Goal: Participate in discussion: Engage in conversation with other users on a specific topic

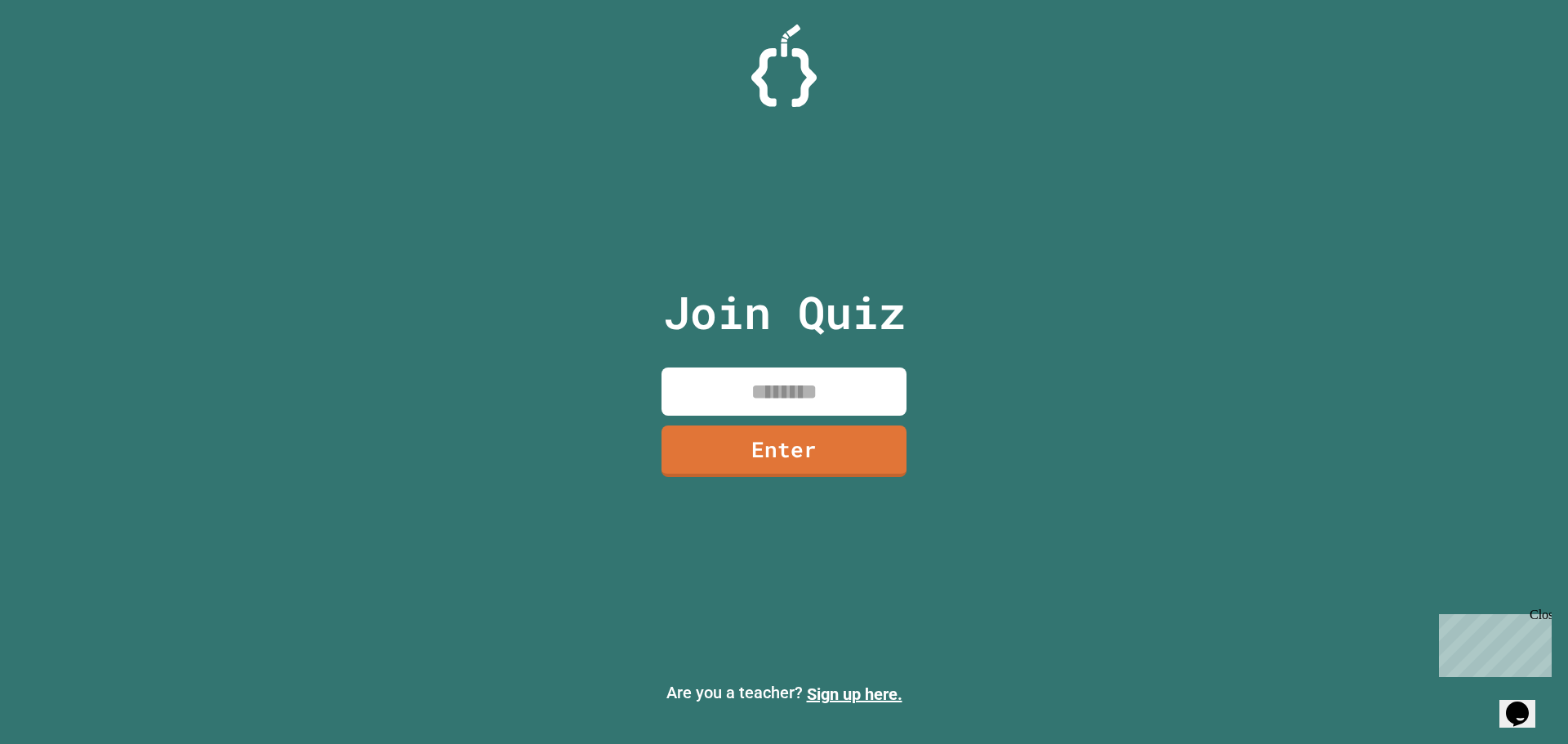
click at [825, 393] on input at bounding box center [784, 391] width 245 height 49
type input "********"
click at [836, 447] on link "Enter" at bounding box center [784, 448] width 238 height 54
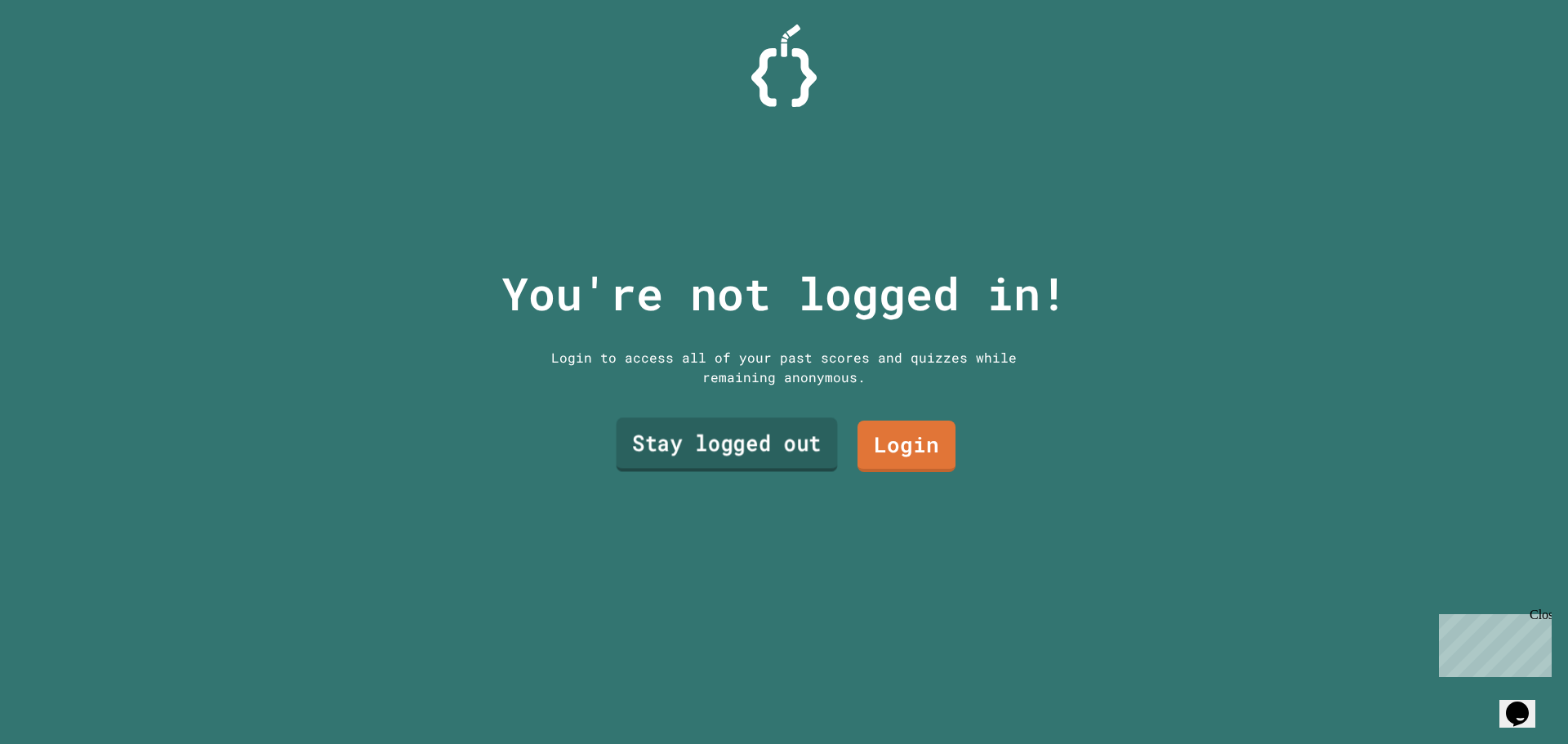
click at [710, 429] on link "Stay logged out" at bounding box center [727, 444] width 222 height 54
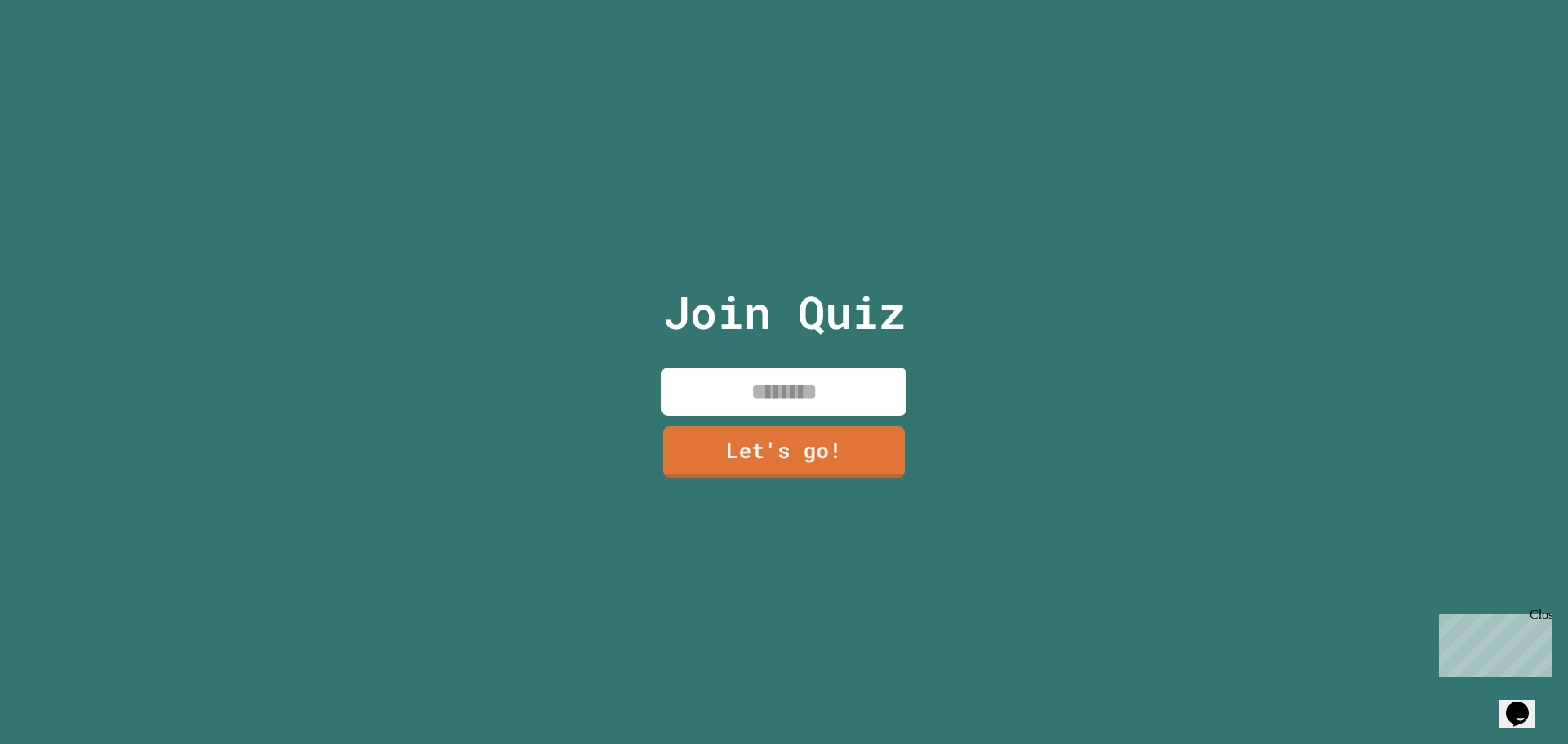
click at [841, 375] on input at bounding box center [784, 391] width 245 height 49
type input "*******"
click at [832, 427] on link "Let's go!" at bounding box center [784, 449] width 248 height 54
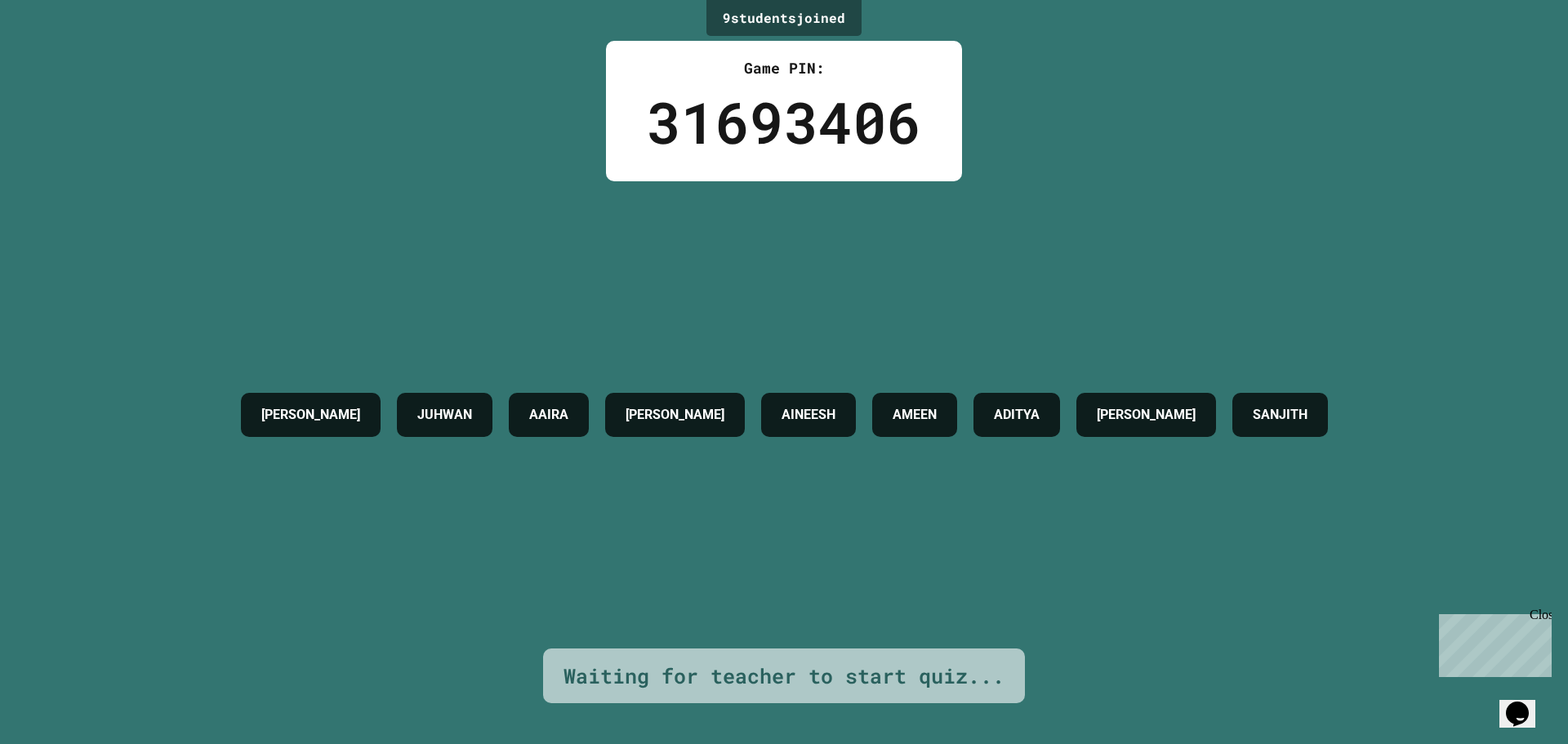
click at [1160, 422] on h4 "[PERSON_NAME]" at bounding box center [1146, 414] width 99 height 20
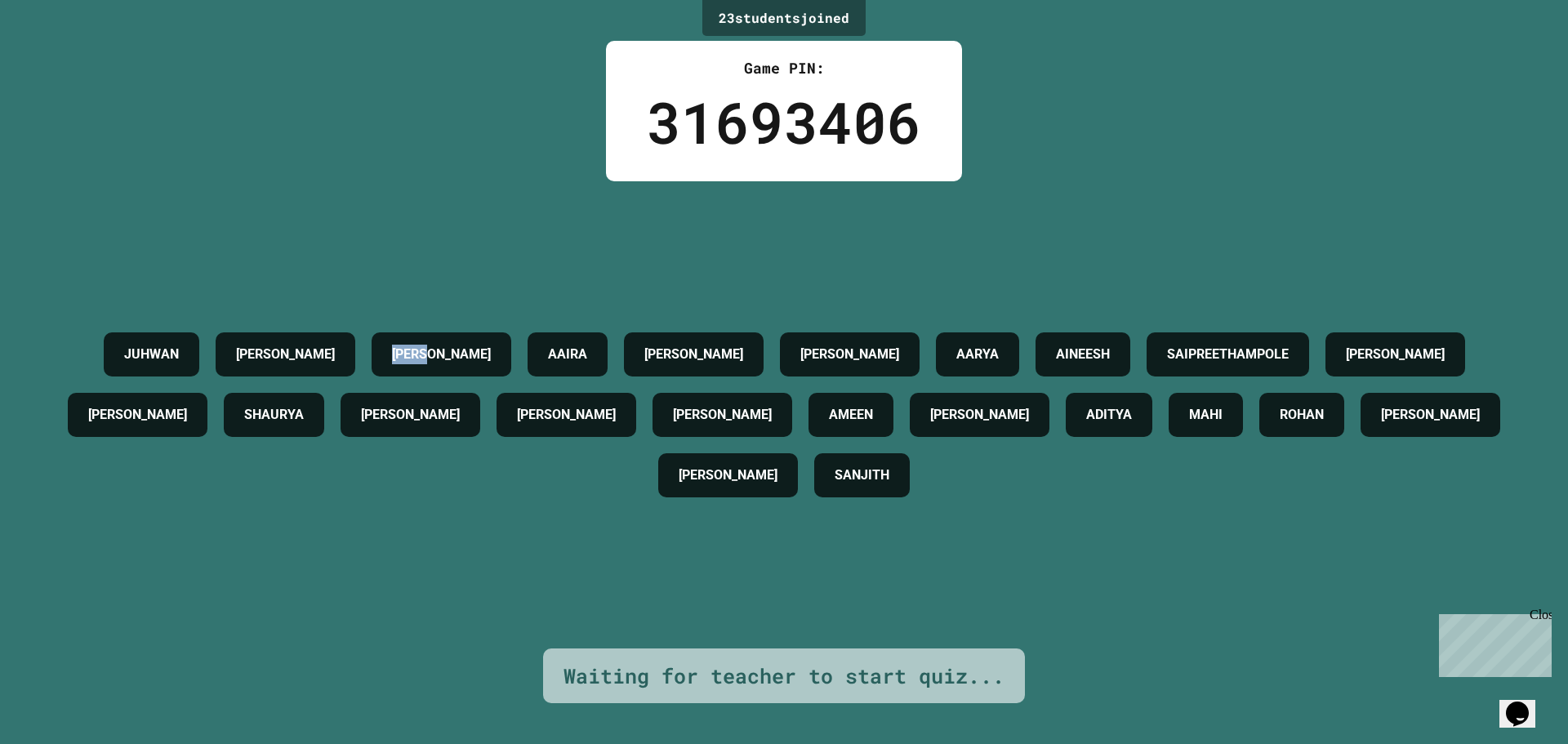
drag, startPoint x: 361, startPoint y: 332, endPoint x: 454, endPoint y: 346, distance: 94.0
click at [454, 346] on div "JUHWAN [PERSON_NAME] [PERSON_NAME] [PERSON_NAME] AINEESH SAIPREETHAMPOLE [PERSO…" at bounding box center [784, 414] width 1486 height 182
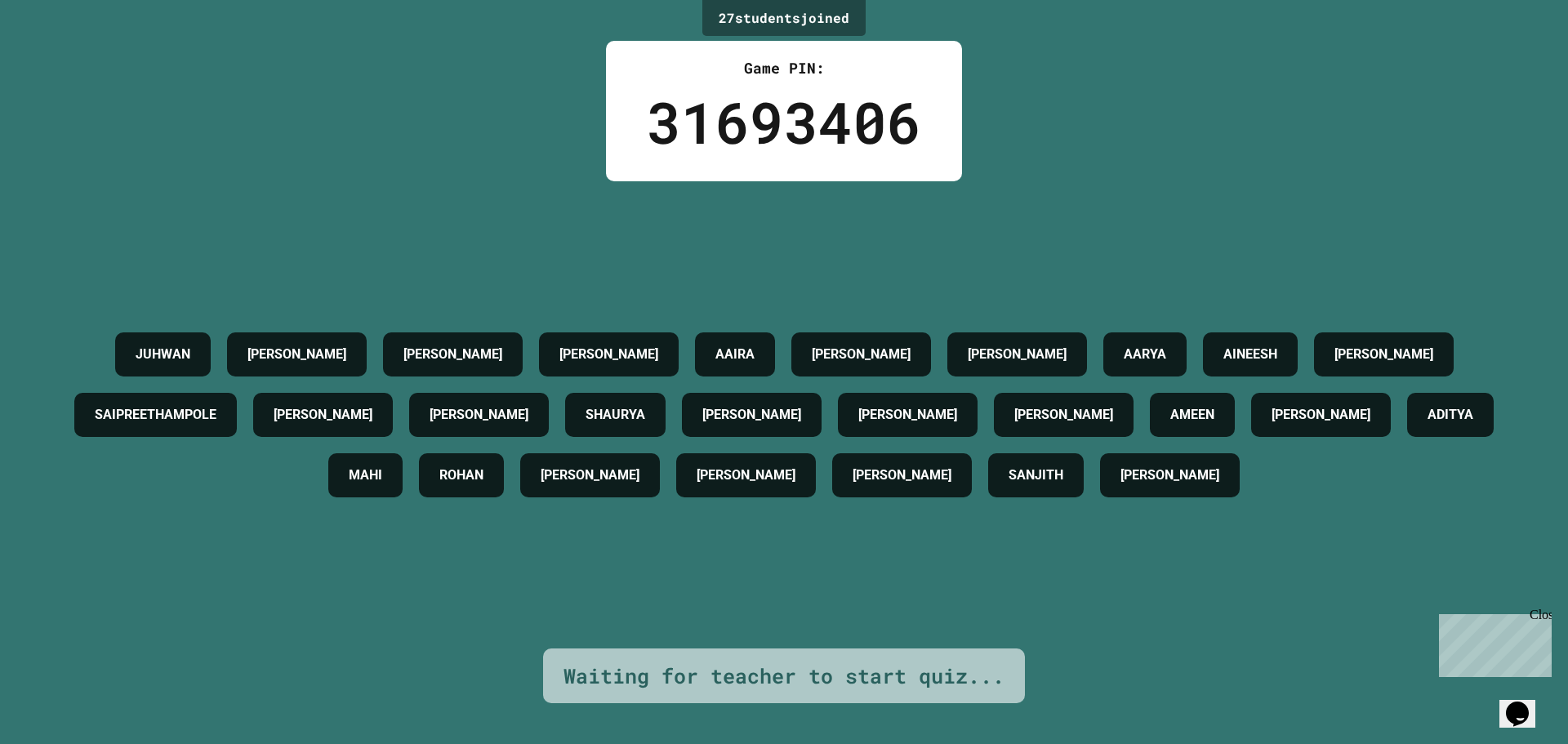
drag, startPoint x: 495, startPoint y: 283, endPoint x: 513, endPoint y: 296, distance: 22.2
click at [502, 344] on h4 "[PERSON_NAME]" at bounding box center [453, 354] width 99 height 20
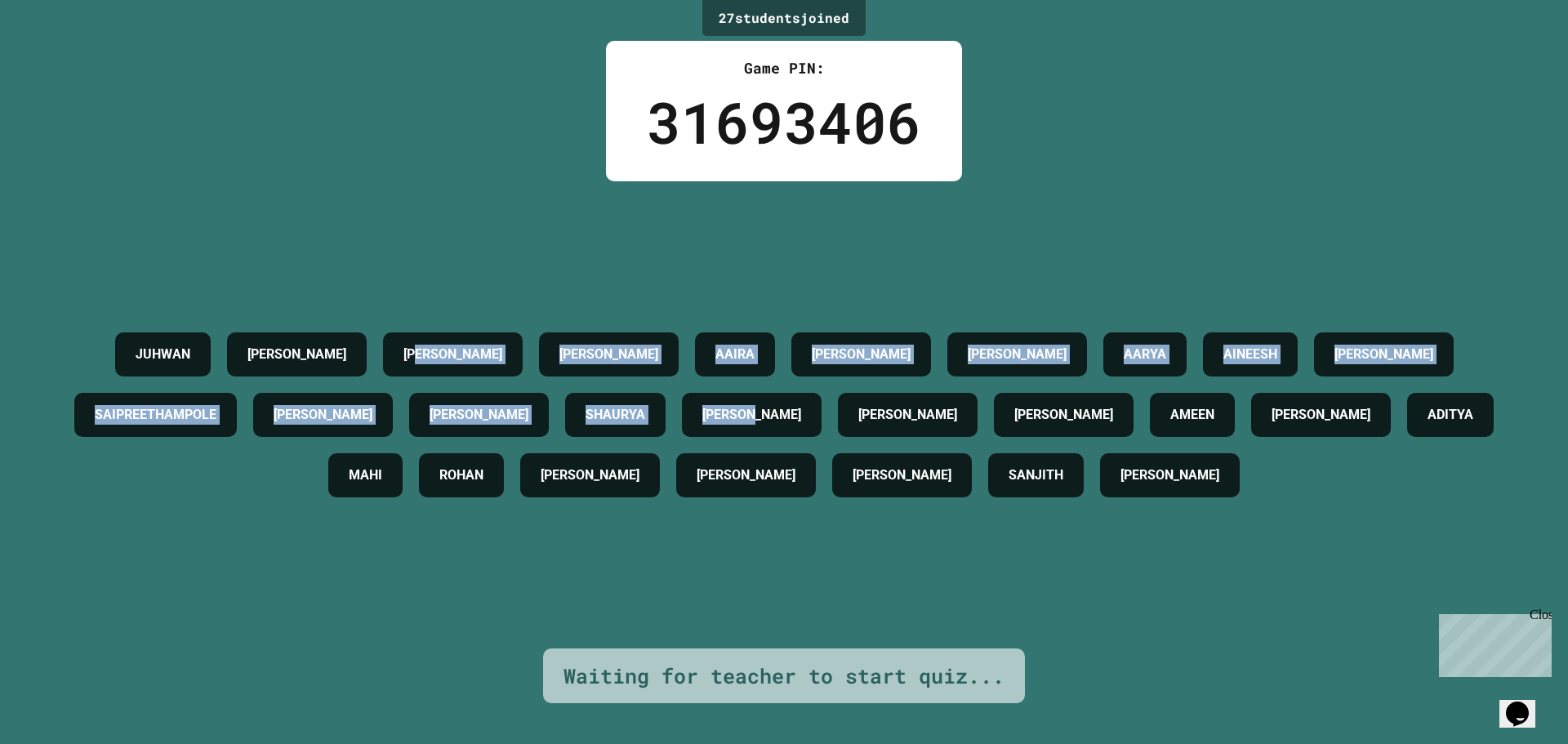
drag, startPoint x: 443, startPoint y: 292, endPoint x: 1176, endPoint y: 362, distance: 736.3
click at [1176, 362] on div "[PERSON_NAME] [PERSON_NAME] [PERSON_NAME] [PERSON_NAME] AINEESH [PERSON_NAME] S…" at bounding box center [784, 414] width 1486 height 182
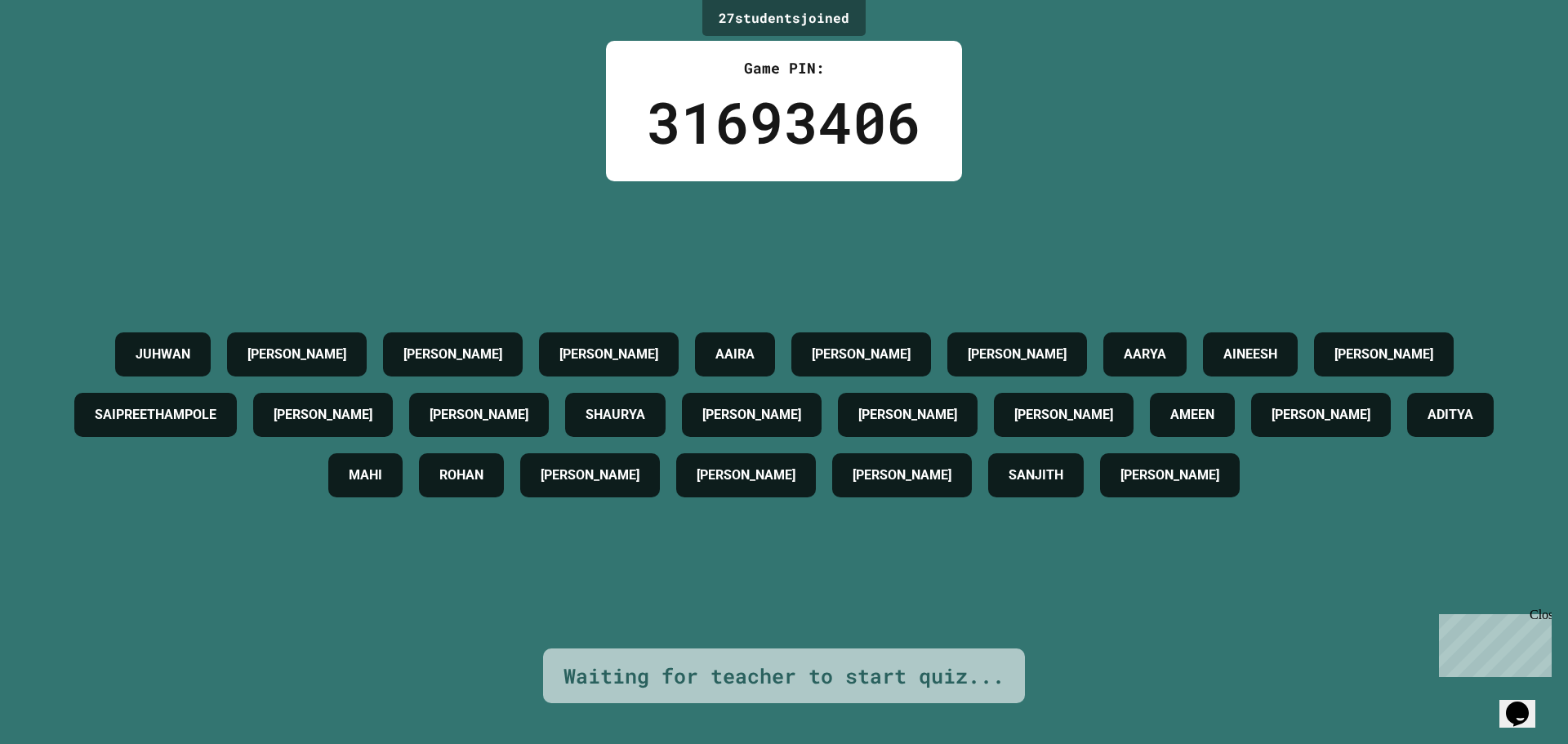
click at [816, 453] on div "[PERSON_NAME]" at bounding box center [746, 476] width 140 height 44
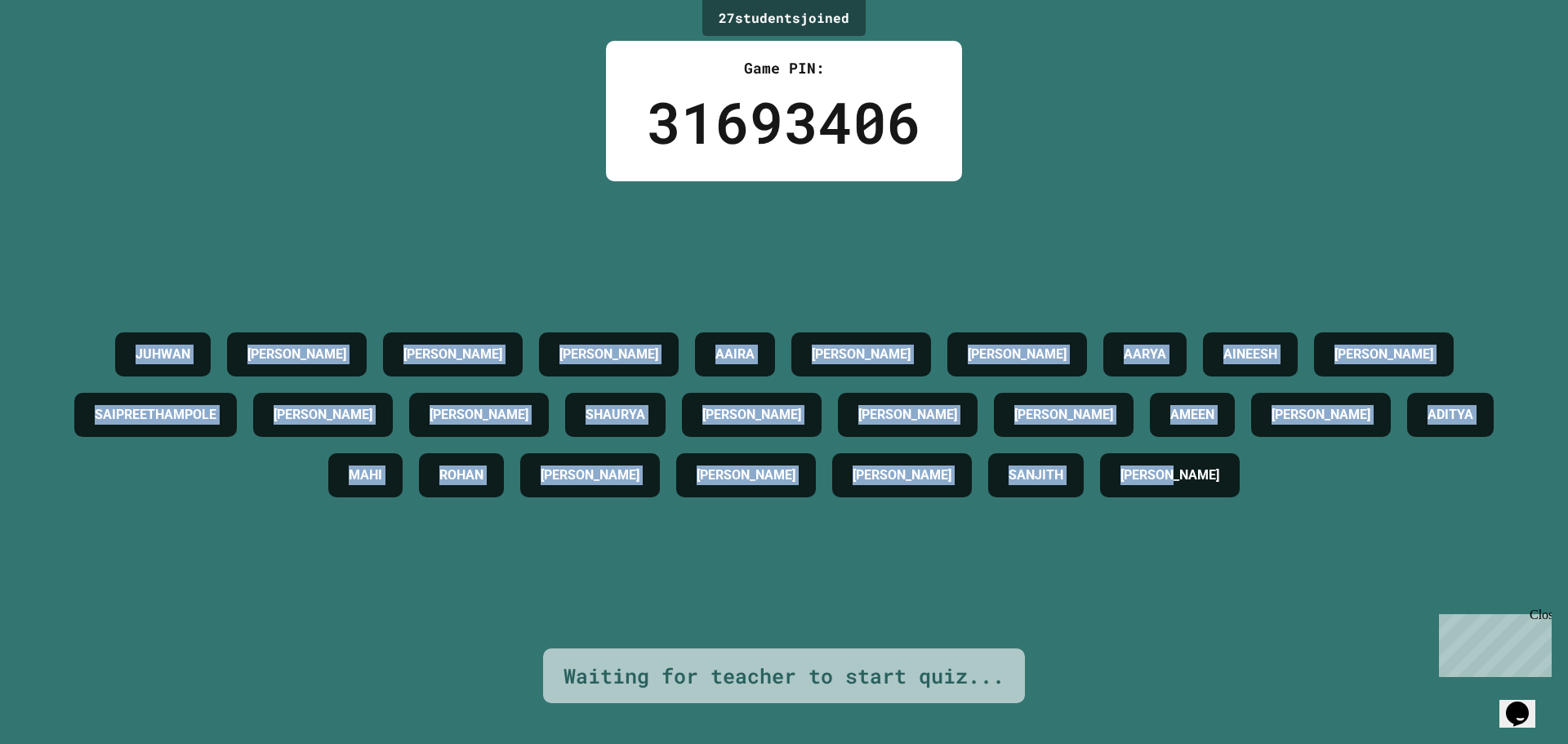
drag, startPoint x: 832, startPoint y: 528, endPoint x: 83, endPoint y: 151, distance: 838.5
click at [83, 151] on div "27 student s joined Game PIN: 31693406 [PERSON_NAME] [PERSON_NAME] [PERSON_NAME…" at bounding box center [784, 372] width 1568 height 744
click at [171, 324] on div "[PERSON_NAME] [PERSON_NAME] [PERSON_NAME] [PERSON_NAME] AINEESH [PERSON_NAME] S…" at bounding box center [784, 414] width 1486 height 182
drag, startPoint x: 147, startPoint y: 262, endPoint x: 827, endPoint y: 550, distance: 738.5
click at [827, 505] on div "[PERSON_NAME] [PERSON_NAME] [PERSON_NAME] [PERSON_NAME] AINEESH [PERSON_NAME] S…" at bounding box center [784, 414] width 1486 height 182
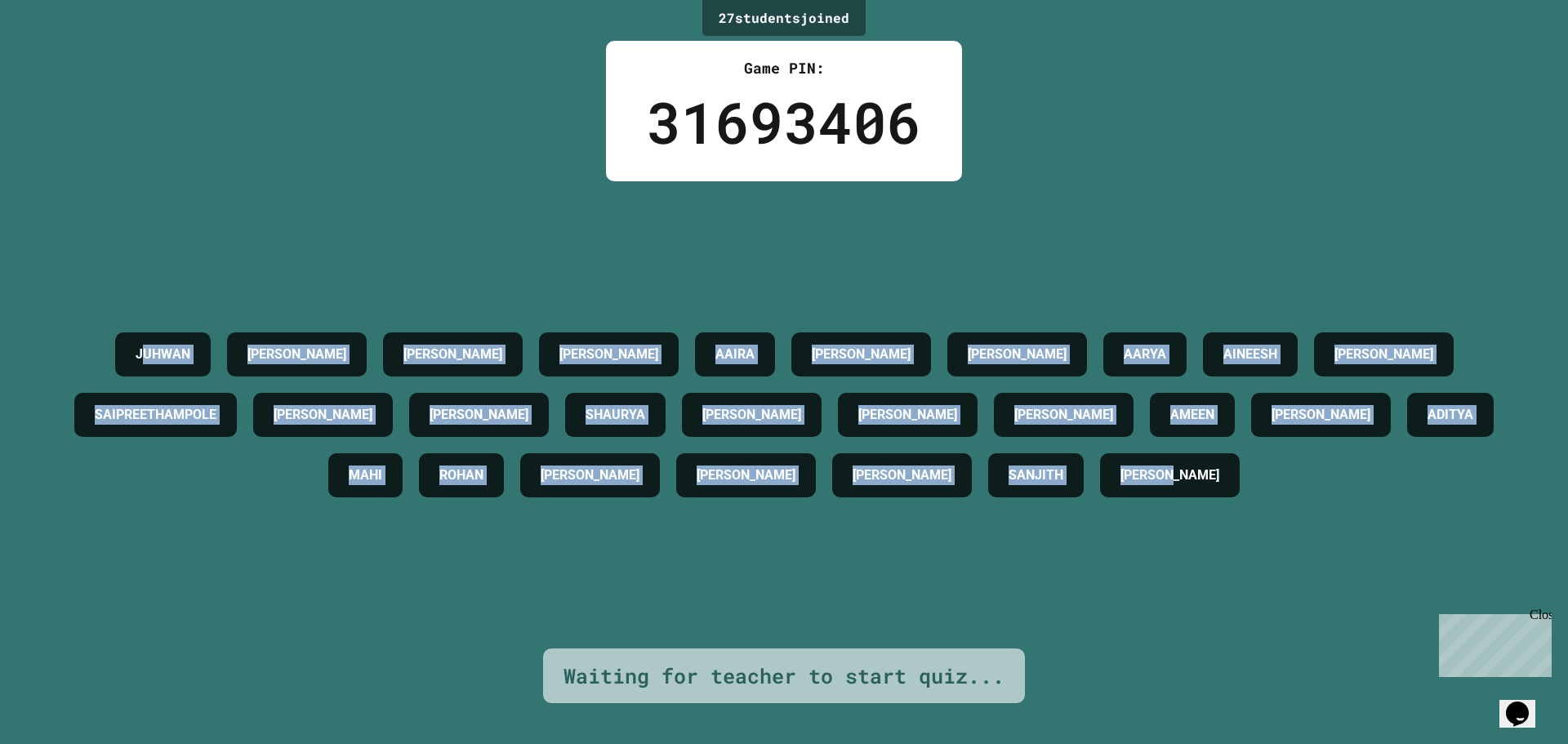
click at [273, 161] on div "27 student s joined Game PIN: 31693406 [PERSON_NAME] [PERSON_NAME] [PERSON_NAME…" at bounding box center [784, 372] width 1568 height 744
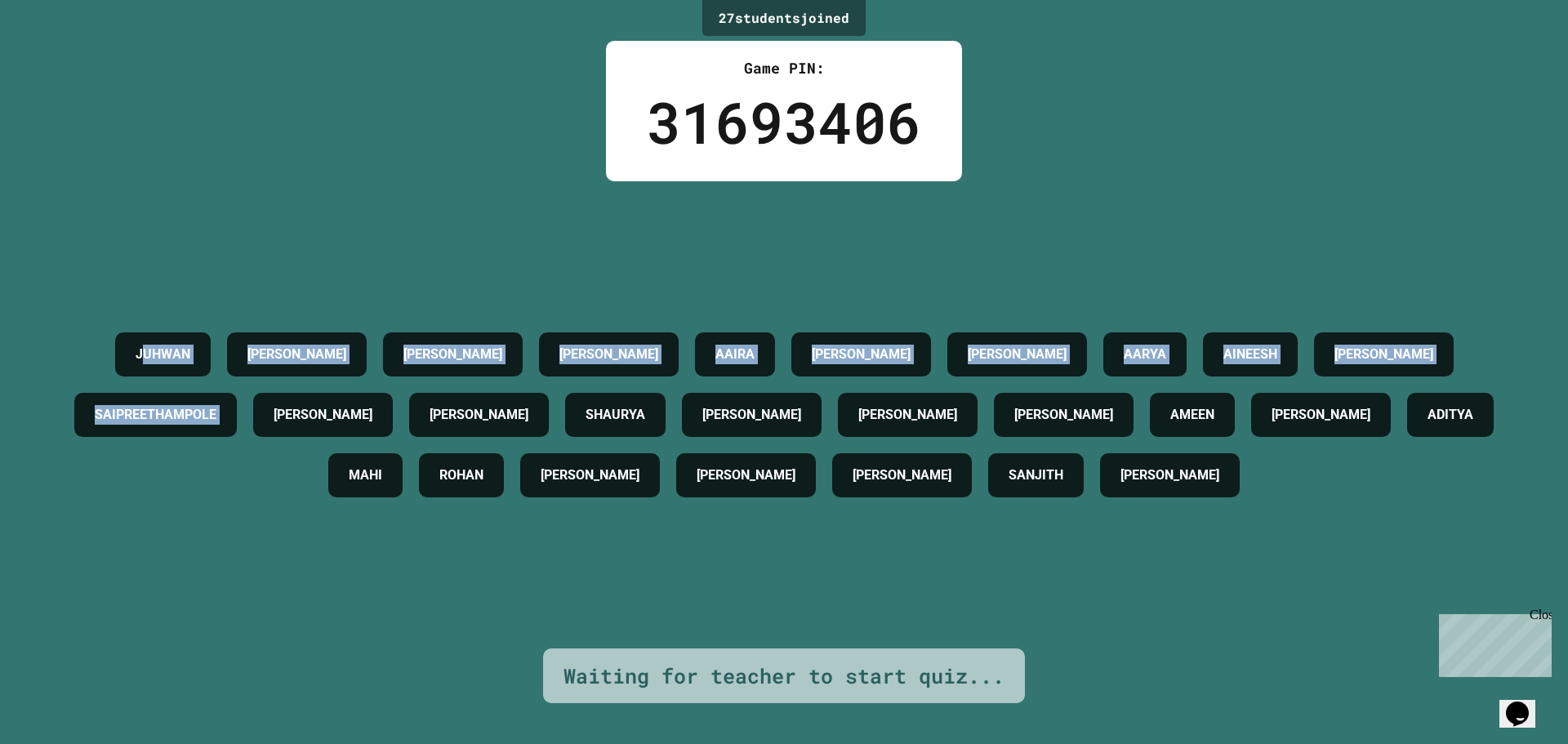
drag, startPoint x: 146, startPoint y: 297, endPoint x: 564, endPoint y: 386, distance: 427.4
click at [564, 386] on div "[PERSON_NAME] [PERSON_NAME] [PERSON_NAME] [PERSON_NAME] AINEESH [PERSON_NAME] S…" at bounding box center [784, 414] width 1486 height 182
click at [217, 405] on h4 "SAIPREETHAMPOLE" at bounding box center [155, 414] width 122 height 20
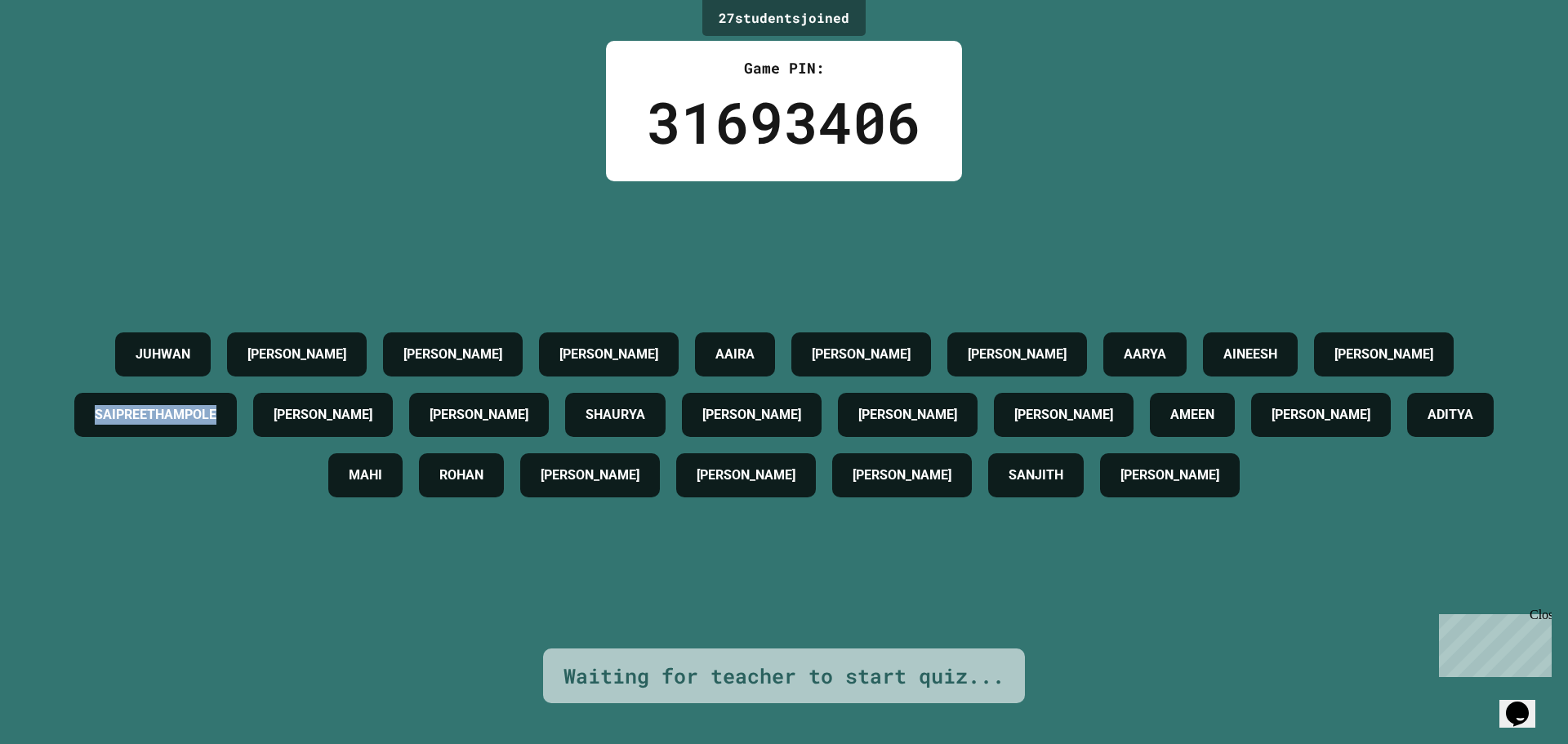
click at [217, 405] on h4 "SAIPREETHAMPOLE" at bounding box center [155, 414] width 122 height 20
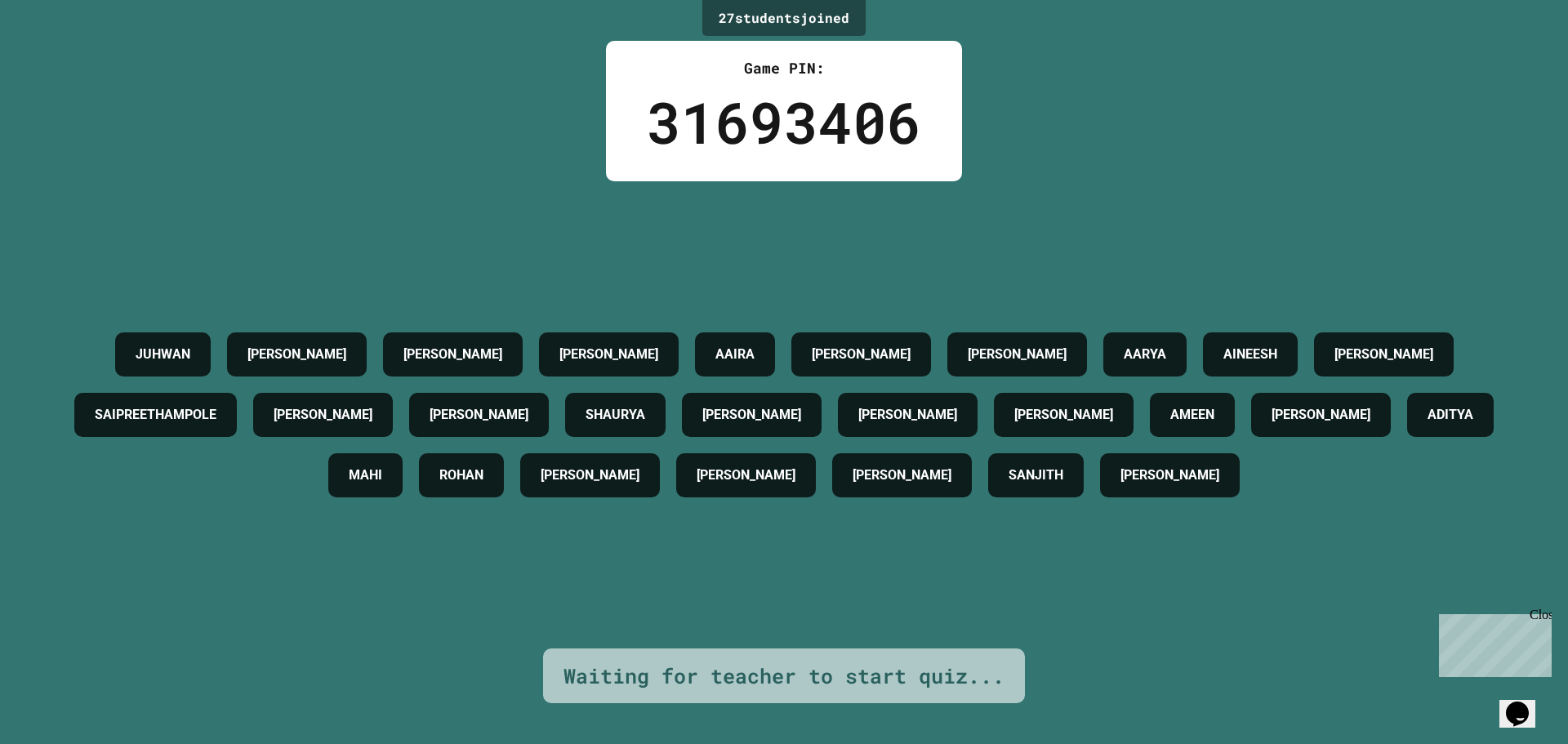
click at [217, 405] on h4 "SAIPREETHAMPOLE" at bounding box center [155, 414] width 122 height 20
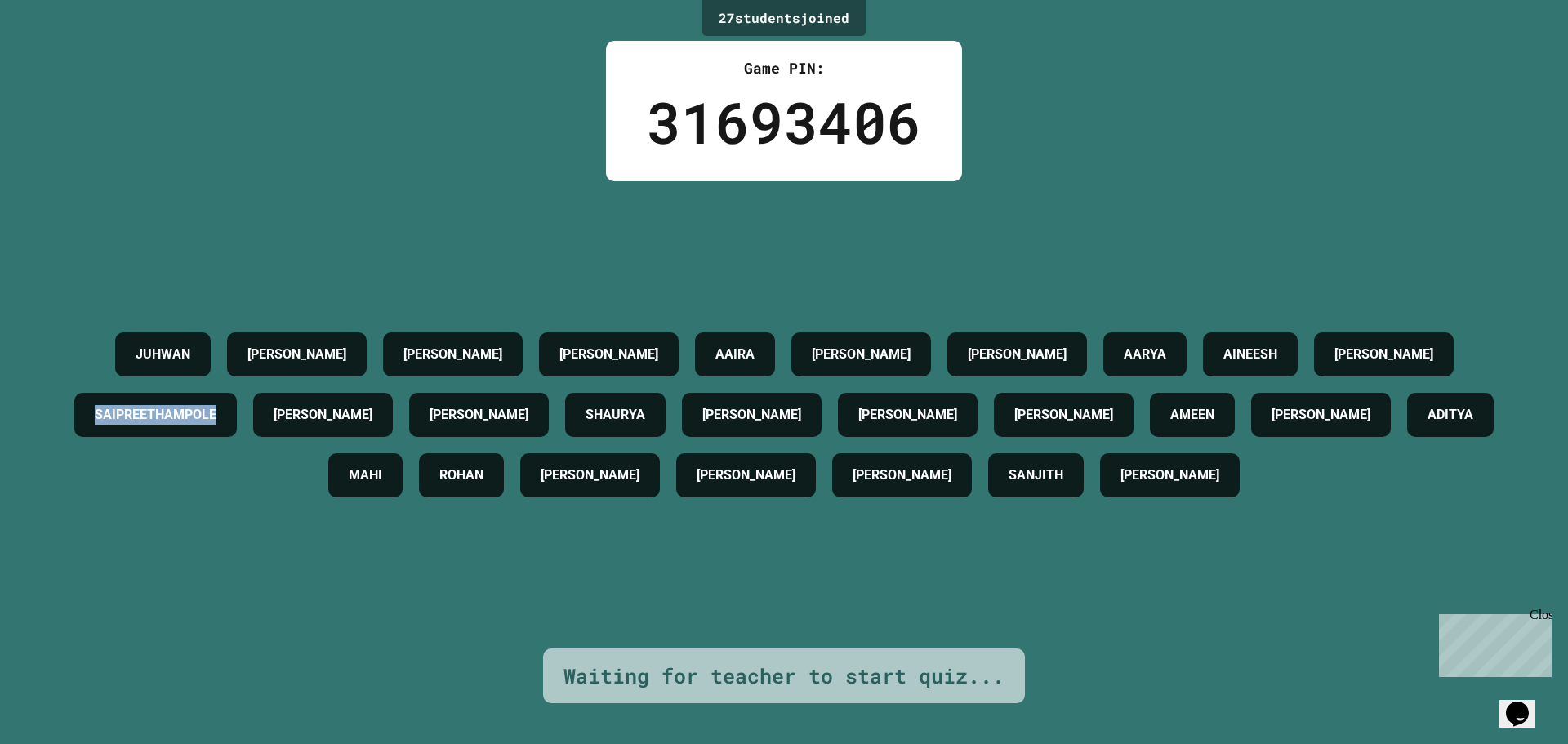
click at [217, 405] on h4 "SAIPREETHAMPOLE" at bounding box center [155, 414] width 122 height 20
click at [427, 344] on h4 "[PERSON_NAME]" at bounding box center [453, 354] width 99 height 20
drag, startPoint x: 899, startPoint y: 452, endPoint x: 869, endPoint y: 423, distance: 41.7
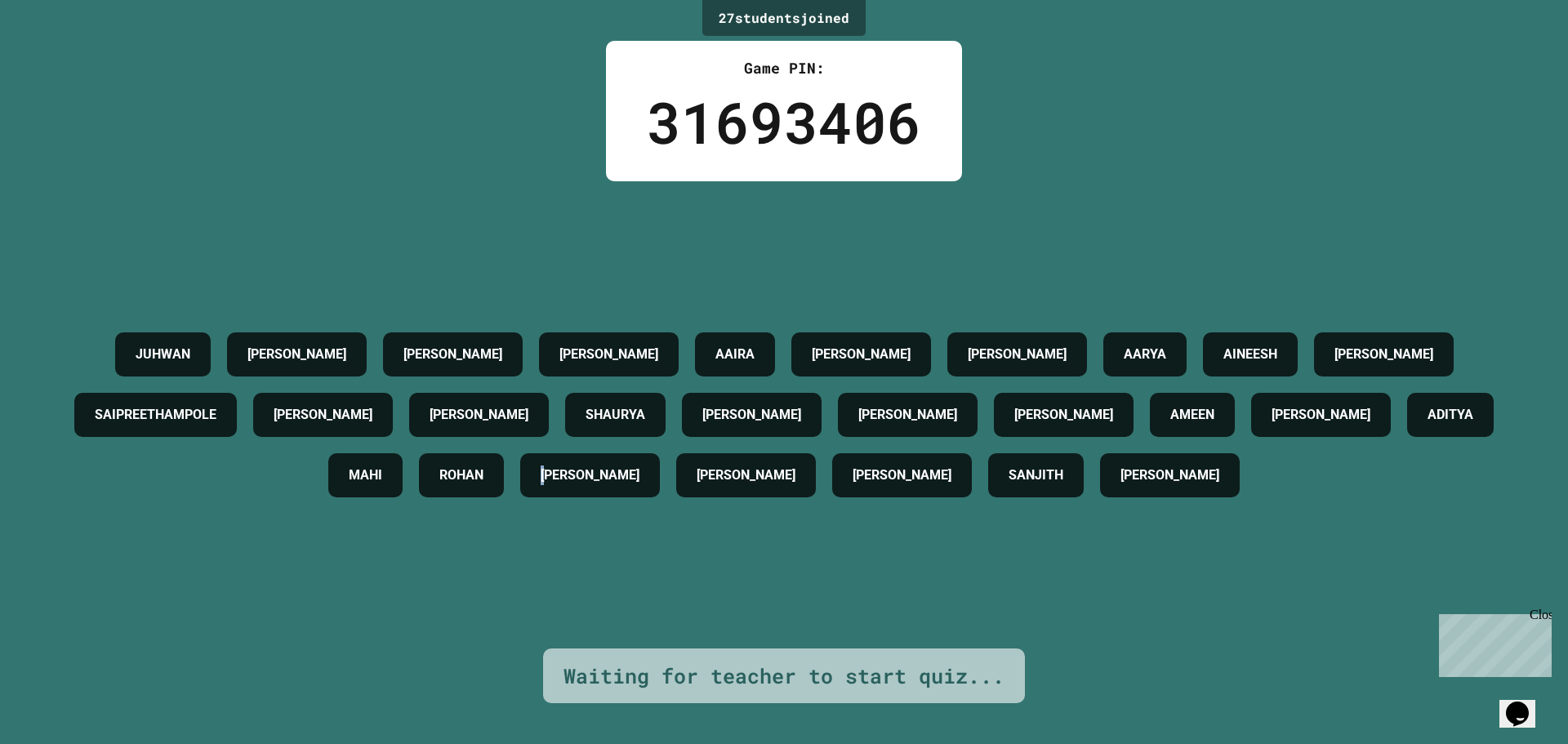
click at [660, 453] on div "[PERSON_NAME]" at bounding box center [590, 476] width 140 height 44
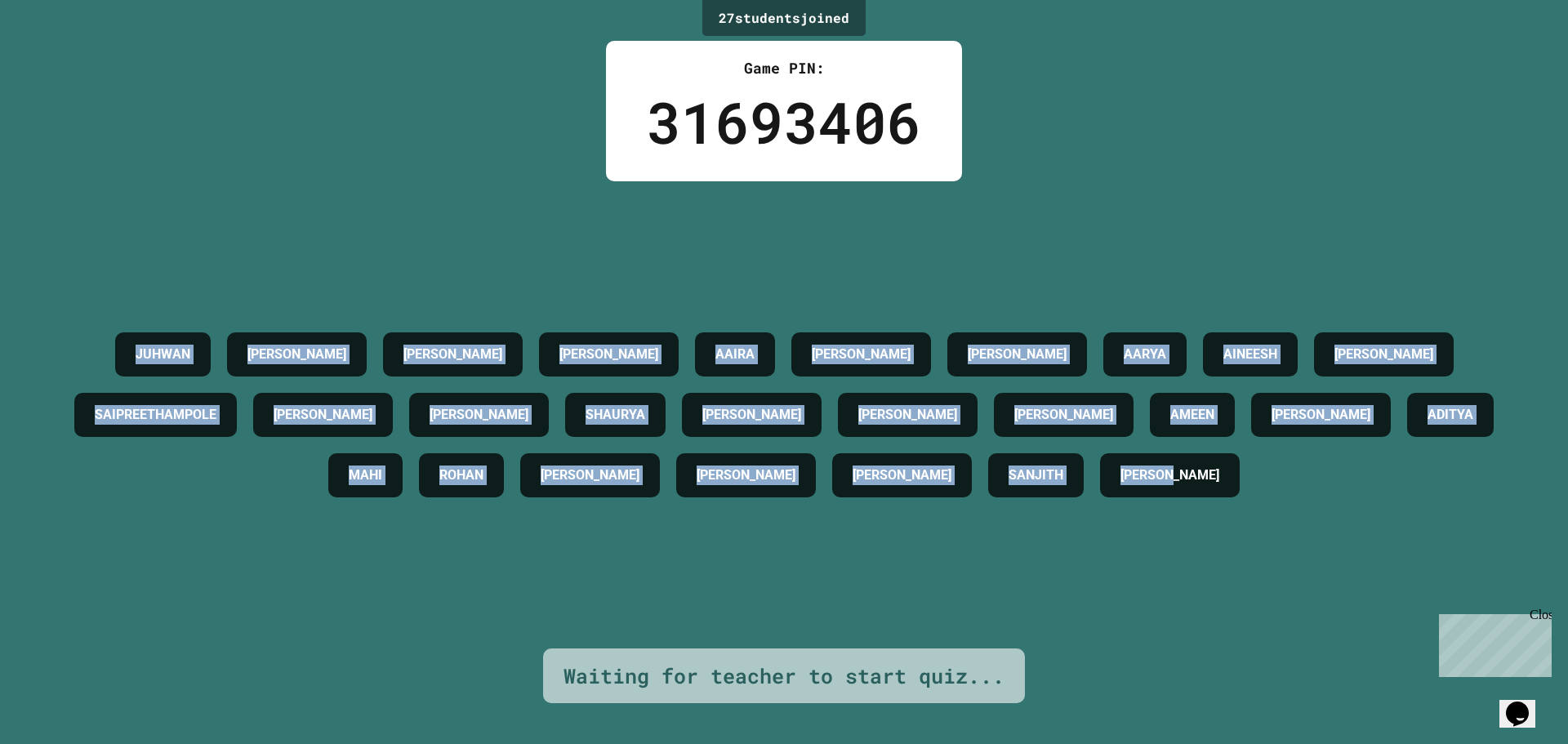
drag, startPoint x: 825, startPoint y: 518, endPoint x: 0, endPoint y: 121, distance: 915.6
click at [0, 121] on div "27 student s joined Game PIN: 31693406 [PERSON_NAME] [PERSON_NAME] [PERSON_NAME…" at bounding box center [784, 372] width 1568 height 744
click at [855, 333] on div "[PERSON_NAME] [PERSON_NAME] [PERSON_NAME] [PERSON_NAME] AINEESH [PERSON_NAME] S…" at bounding box center [784, 414] width 1486 height 182
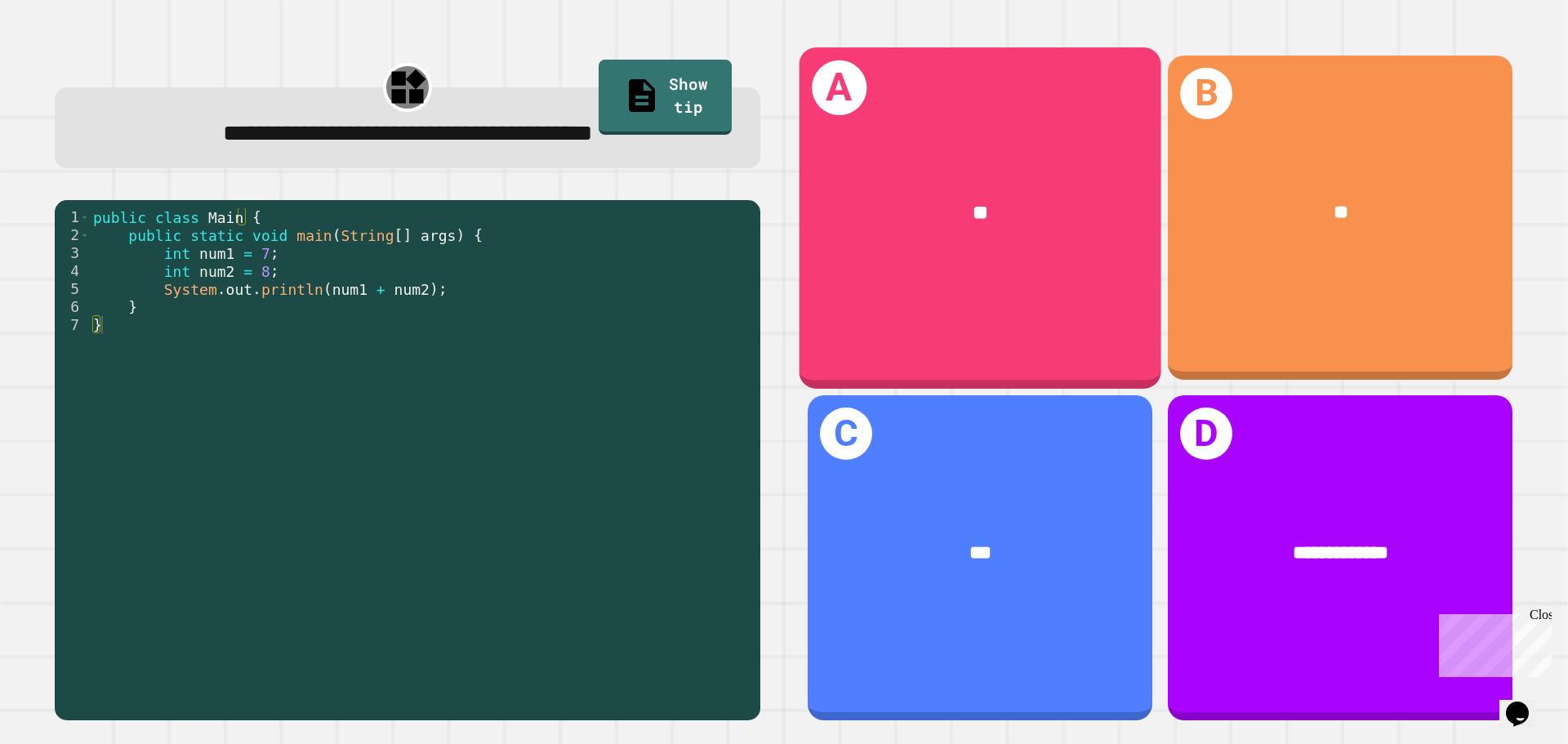
click at [953, 305] on div "A **" at bounding box center [981, 217] width 362 height 340
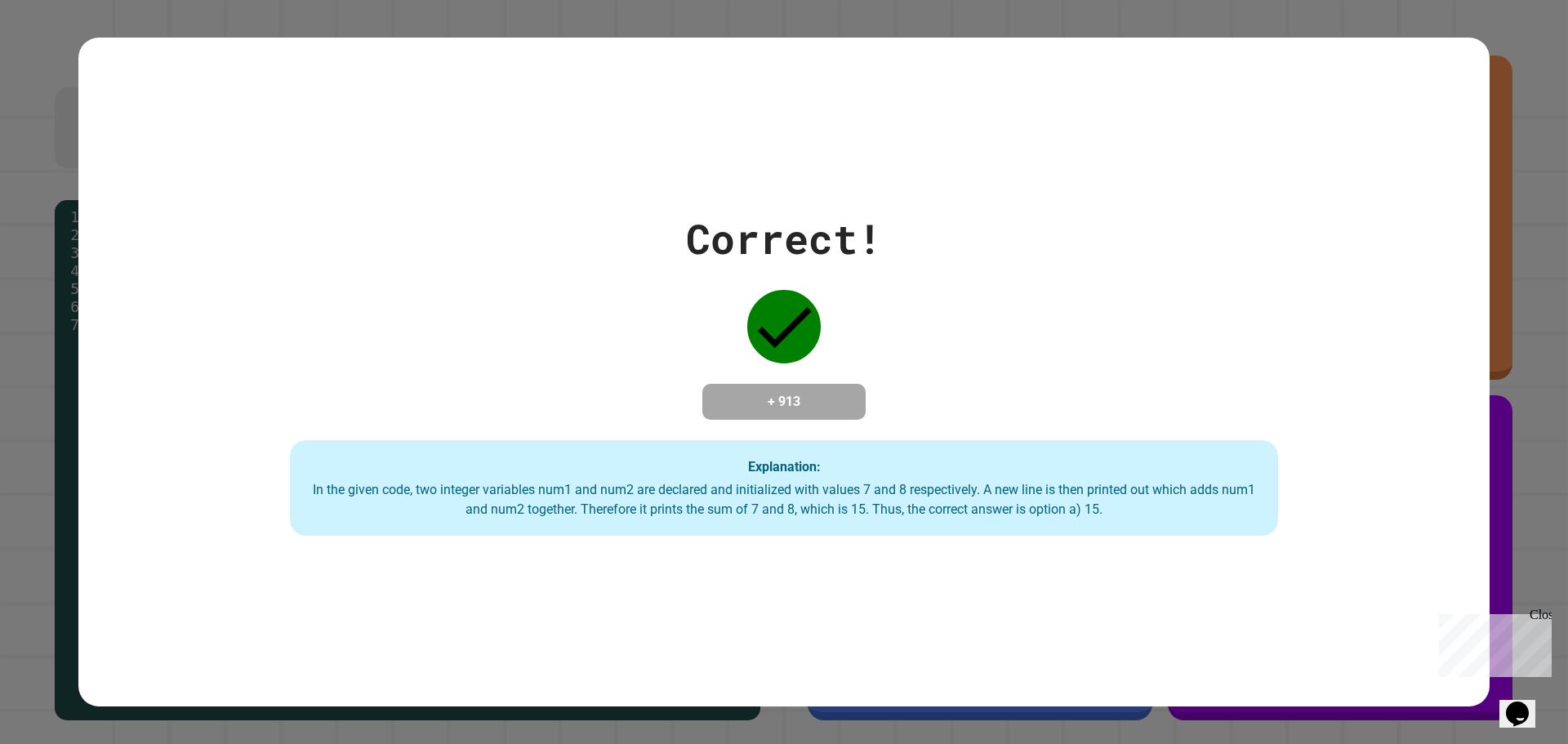
click at [1184, 455] on div "Explanation: In the given code, two integer variables num1 and num2 are declare…" at bounding box center [784, 487] width 988 height 96
click at [686, 487] on div "In the given code, two integer variables num1 and num2 are declared and initial…" at bounding box center [784, 499] width 956 height 39
click at [709, 350] on div "Correct! + 913 Explanation: In the given code, two integer variables num1 and n…" at bounding box center [784, 372] width 1411 height 328
drag, startPoint x: 1020, startPoint y: 347, endPoint x: 1016, endPoint y: 363, distance: 16.5
click at [1022, 349] on div "Correct! + 913 Explanation: In the given code, two integer variables num1 and n…" at bounding box center [784, 372] width 1411 height 328
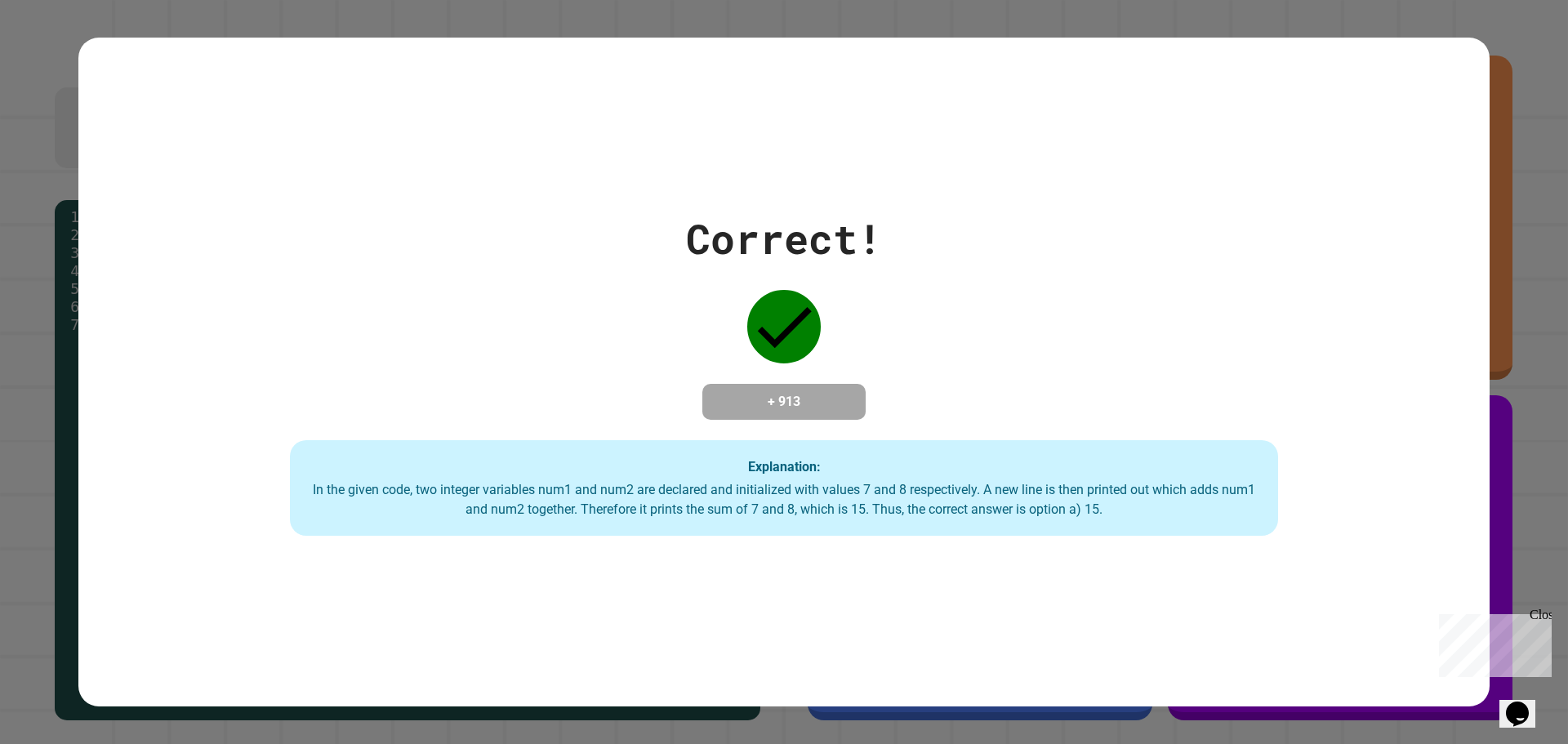
click at [1013, 374] on div "Correct! + 913 Explanation: In the given code, two integer variables num1 and n…" at bounding box center [784, 372] width 1411 height 328
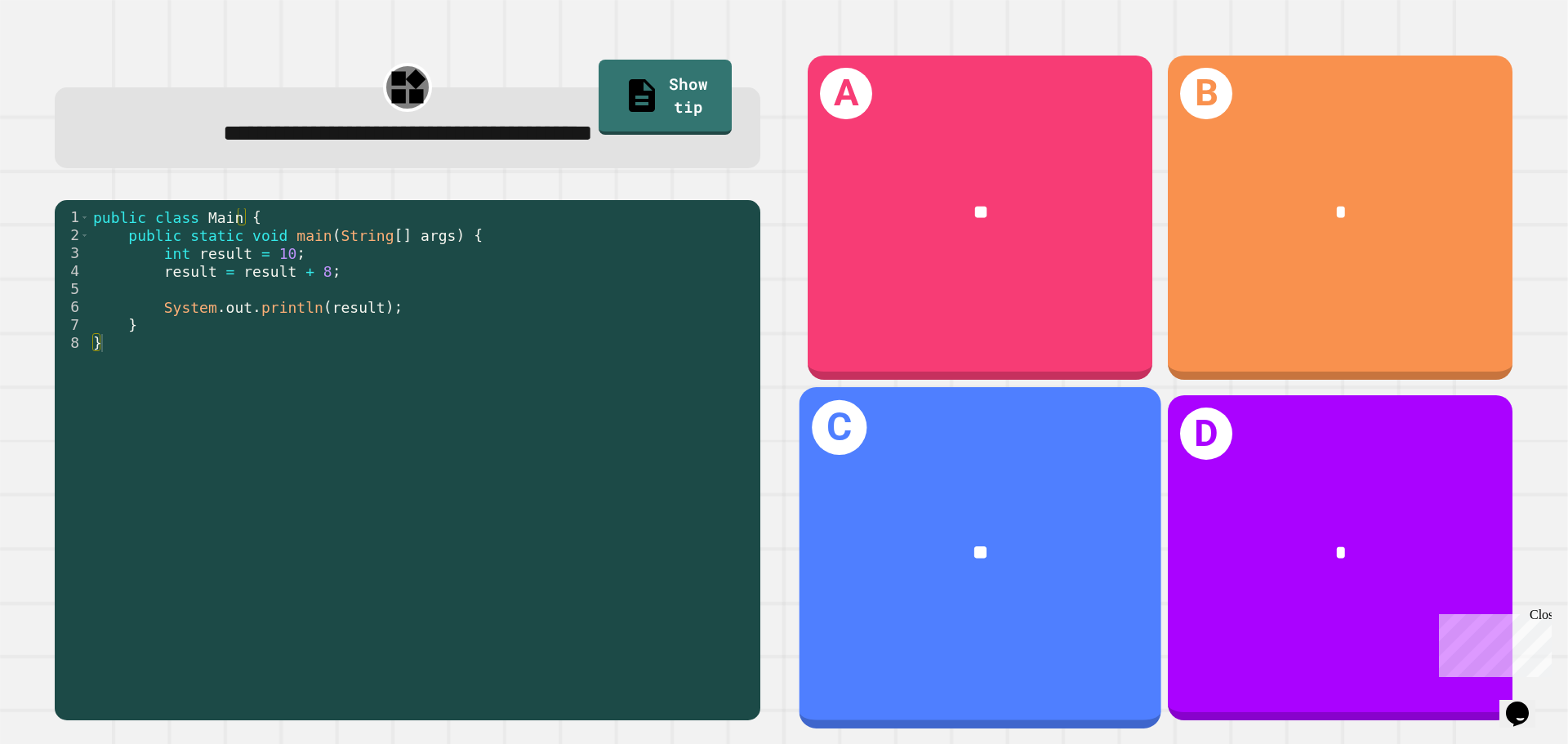
click at [1015, 518] on div "**" at bounding box center [981, 553] width 362 height 109
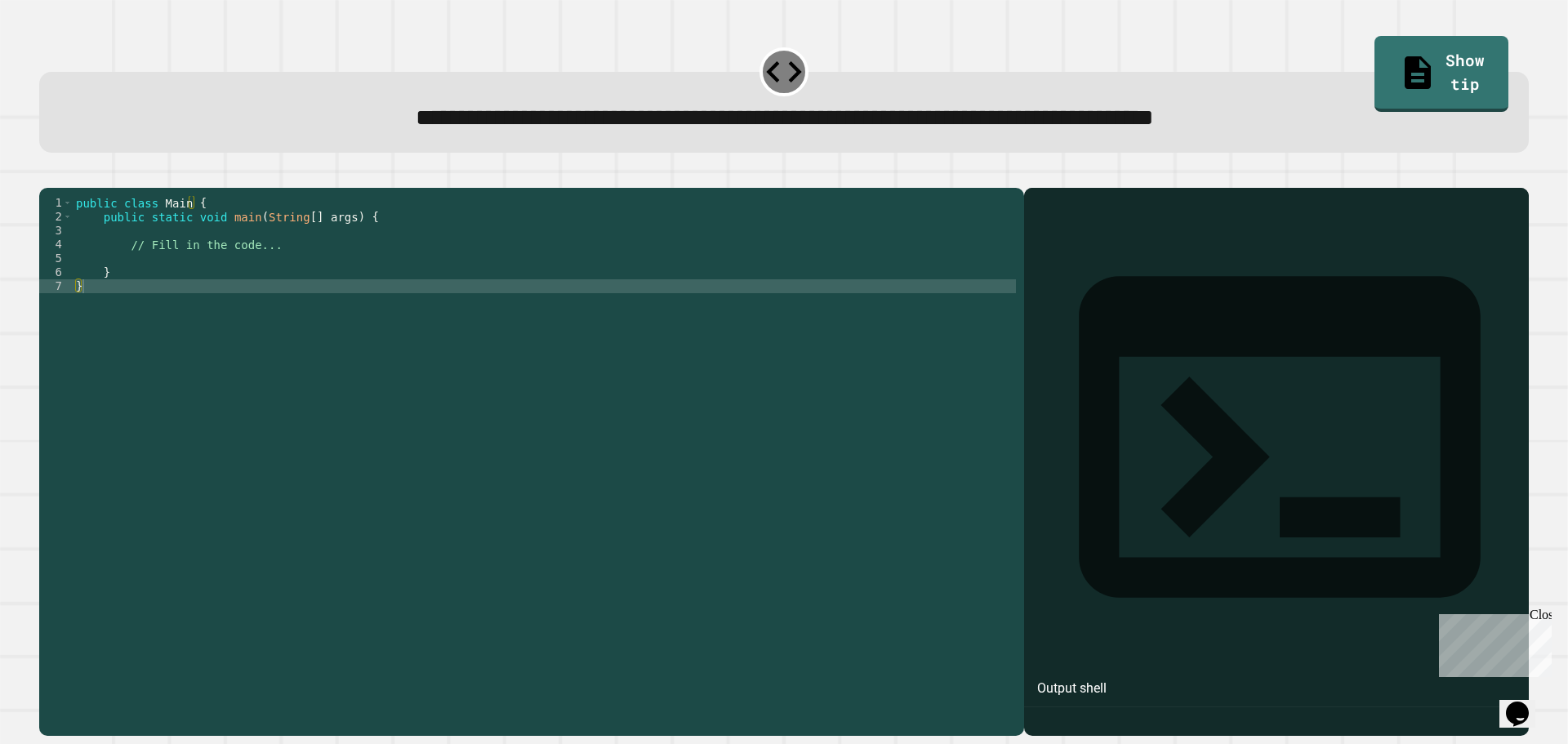
click at [205, 316] on div "public class Main { public static void main ( String [ ] args ) { // Fill in th…" at bounding box center [544, 446] width 943 height 499
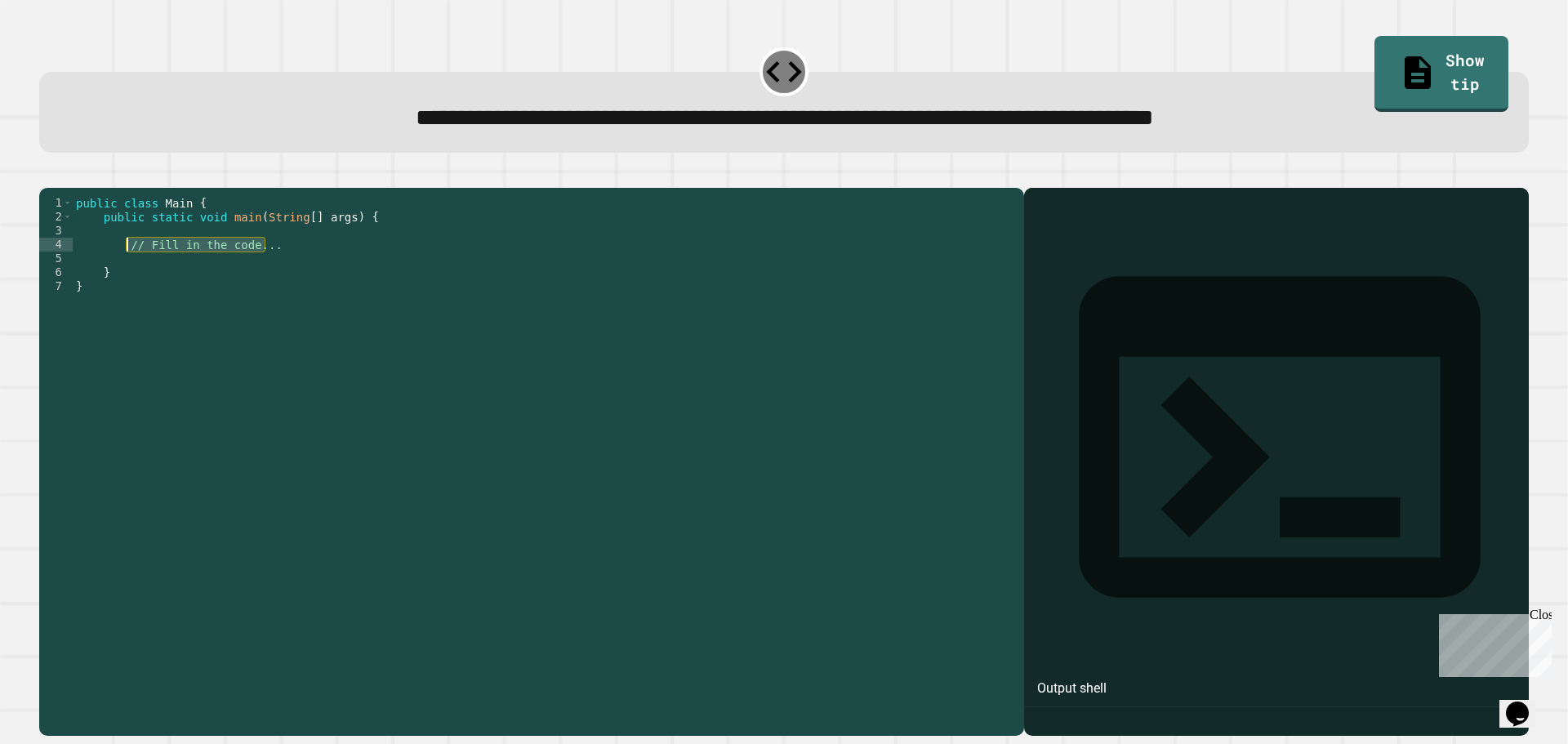
drag, startPoint x: 275, startPoint y: 267, endPoint x: 128, endPoint y: 274, distance: 147.2
click at [128, 274] on div "public class Main { public static void main ( String [ ] args ) { // Fill in th…" at bounding box center [544, 446] width 943 height 499
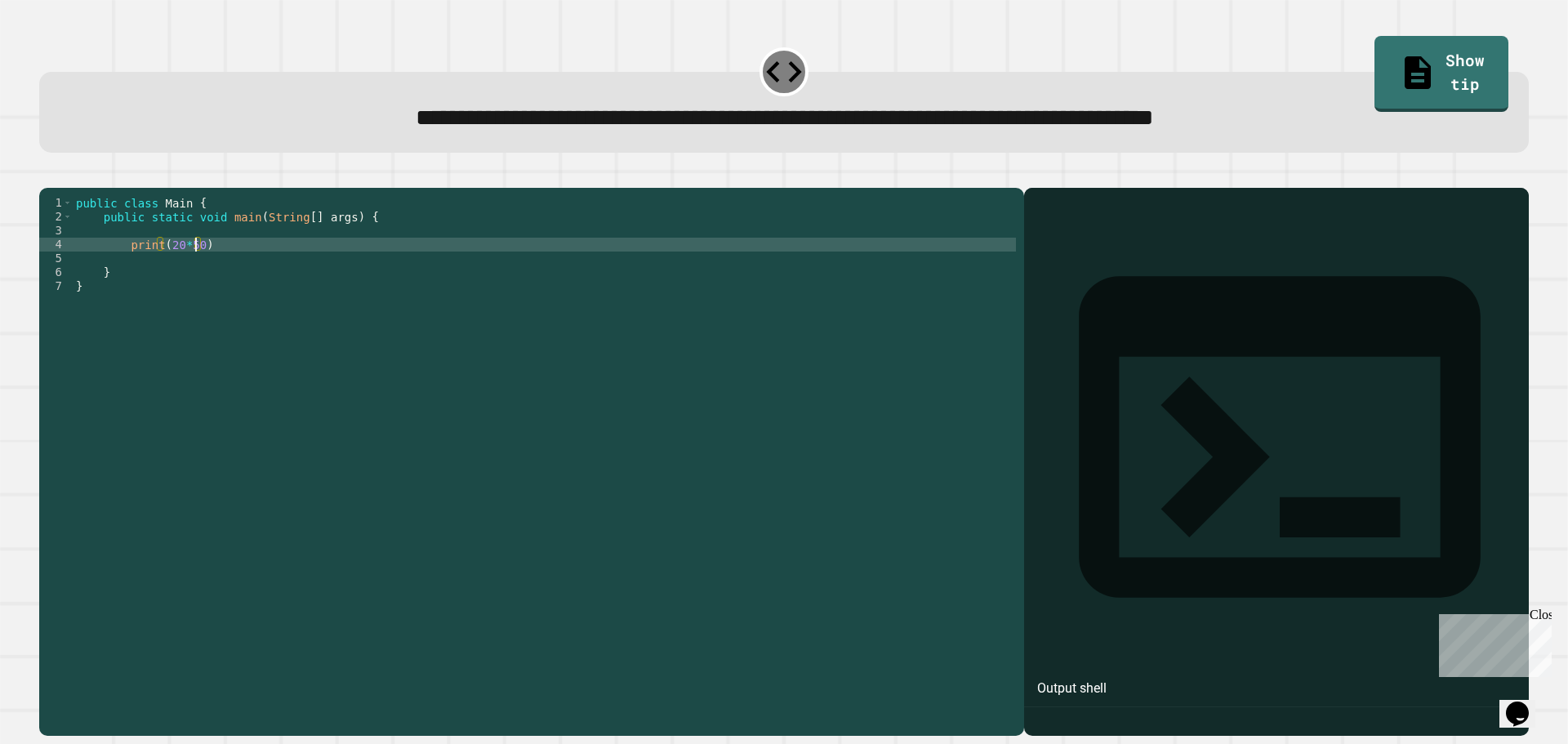
scroll to position [0, 9]
click at [48, 175] on icon "button" at bounding box center [48, 175] width 0 height 0
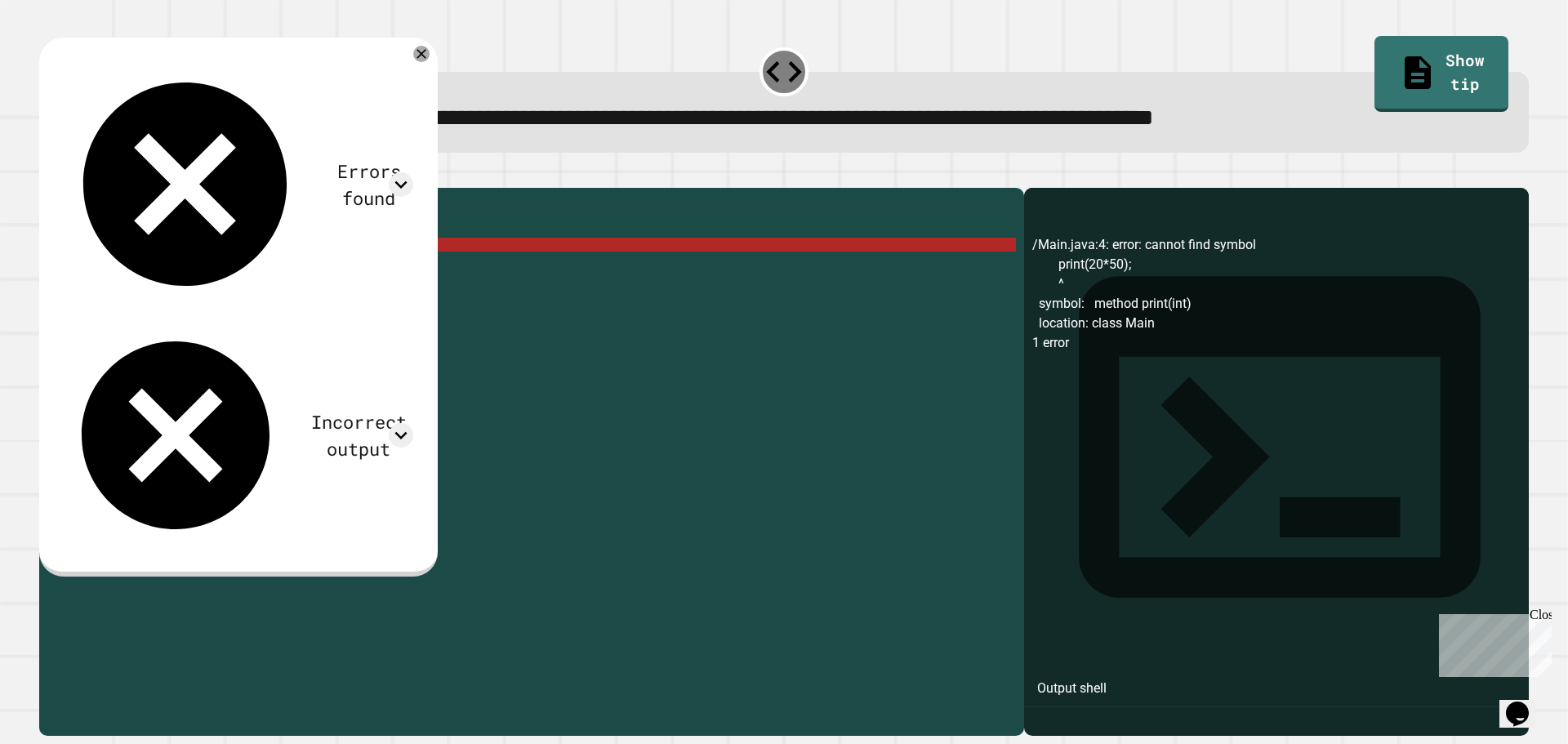
click at [129, 268] on div "public class Main { public static void main ( String [ ] args ) { print ( 20 * …" at bounding box center [544, 446] width 943 height 499
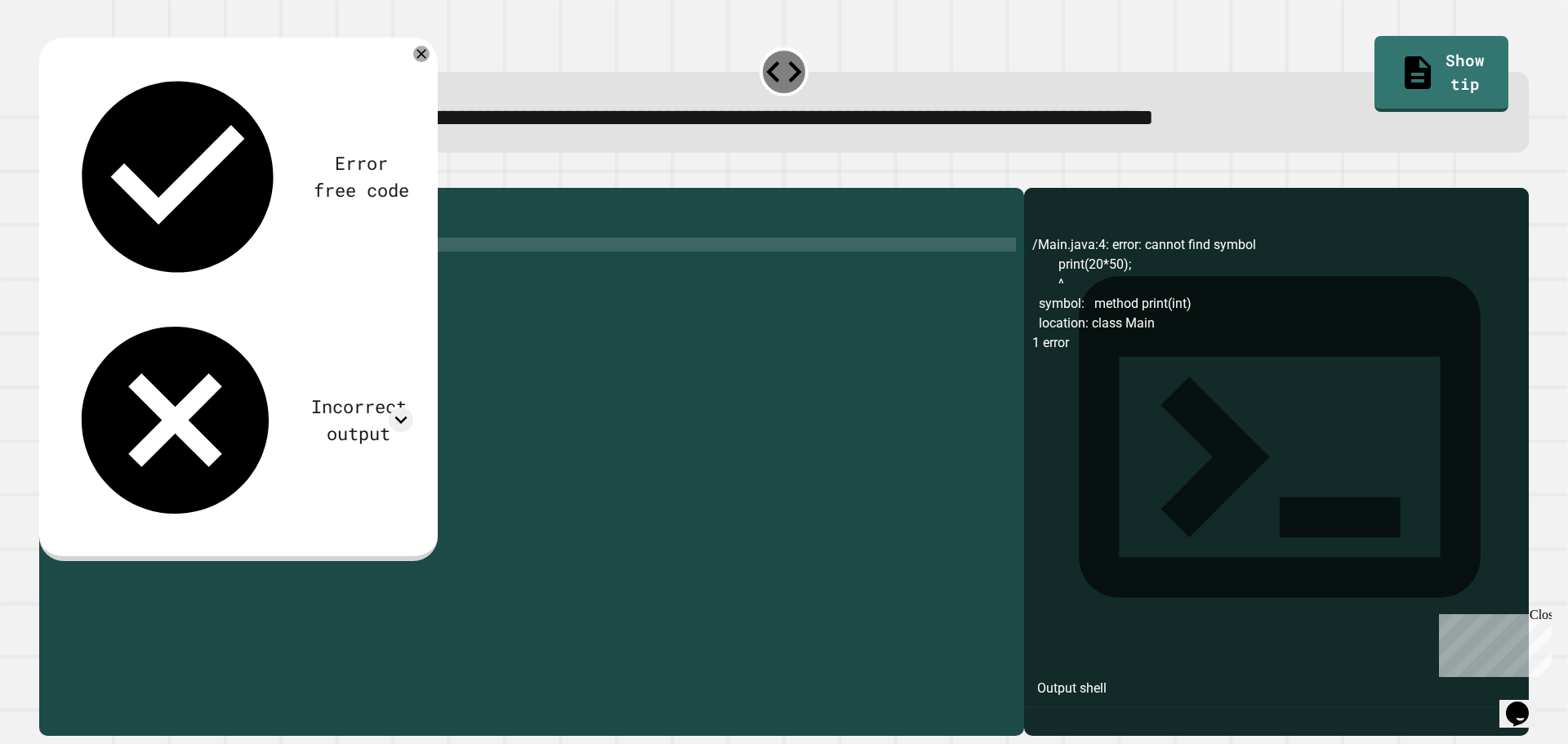
click at [48, 175] on button "button" at bounding box center [48, 175] width 0 height 0
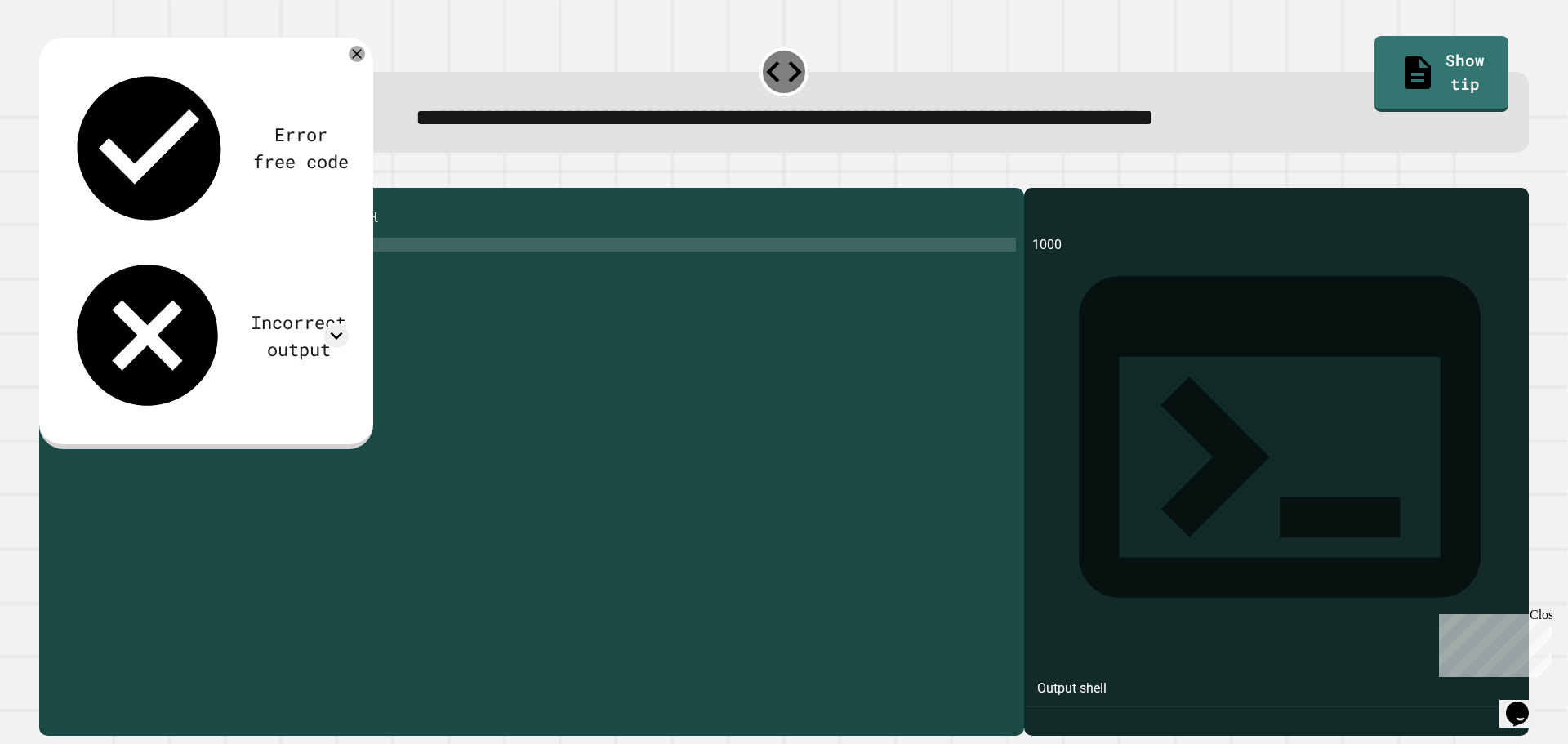
click at [263, 270] on div "public class Main { public static void main ( String [ ] args ) { System . out …" at bounding box center [544, 446] width 943 height 499
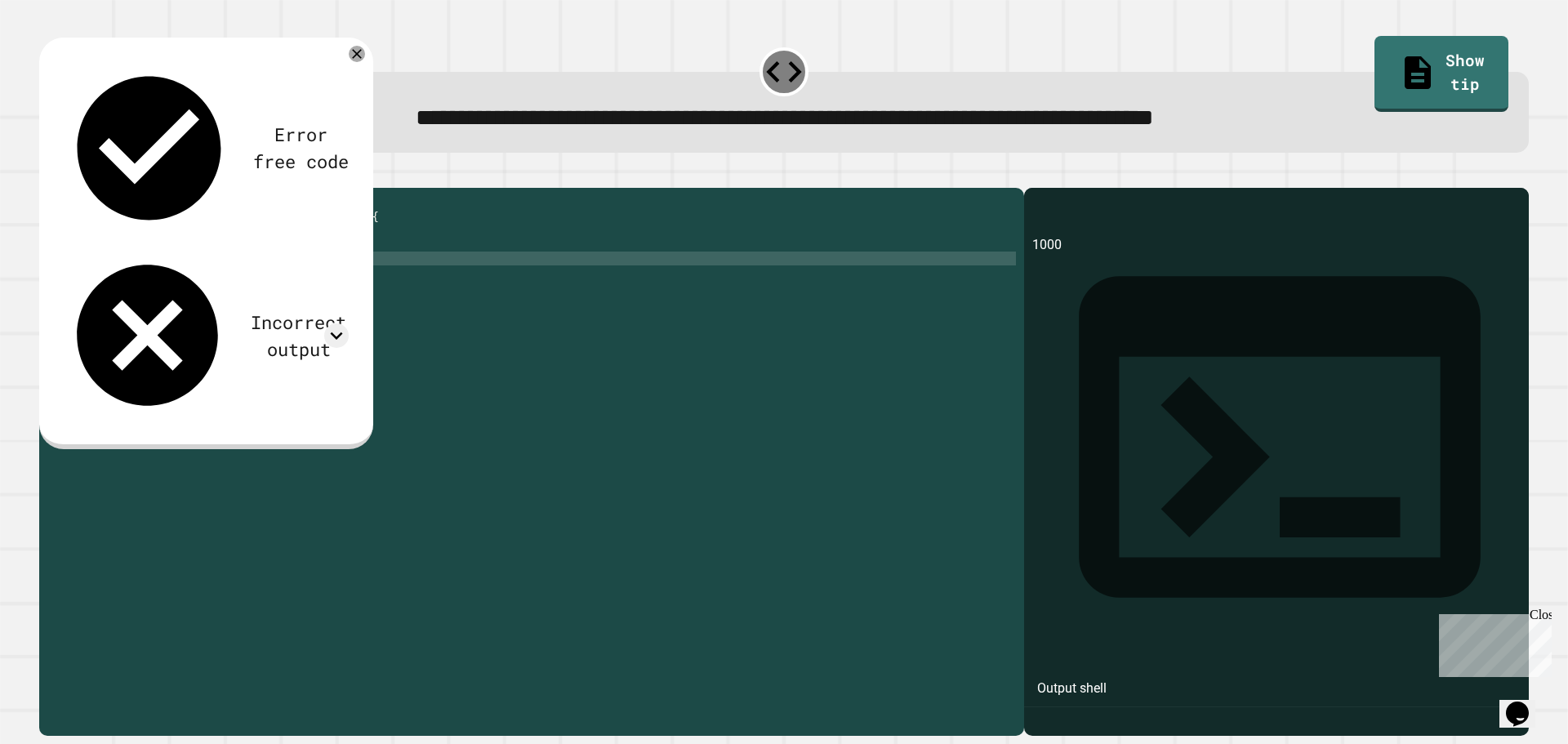
scroll to position [0, 0]
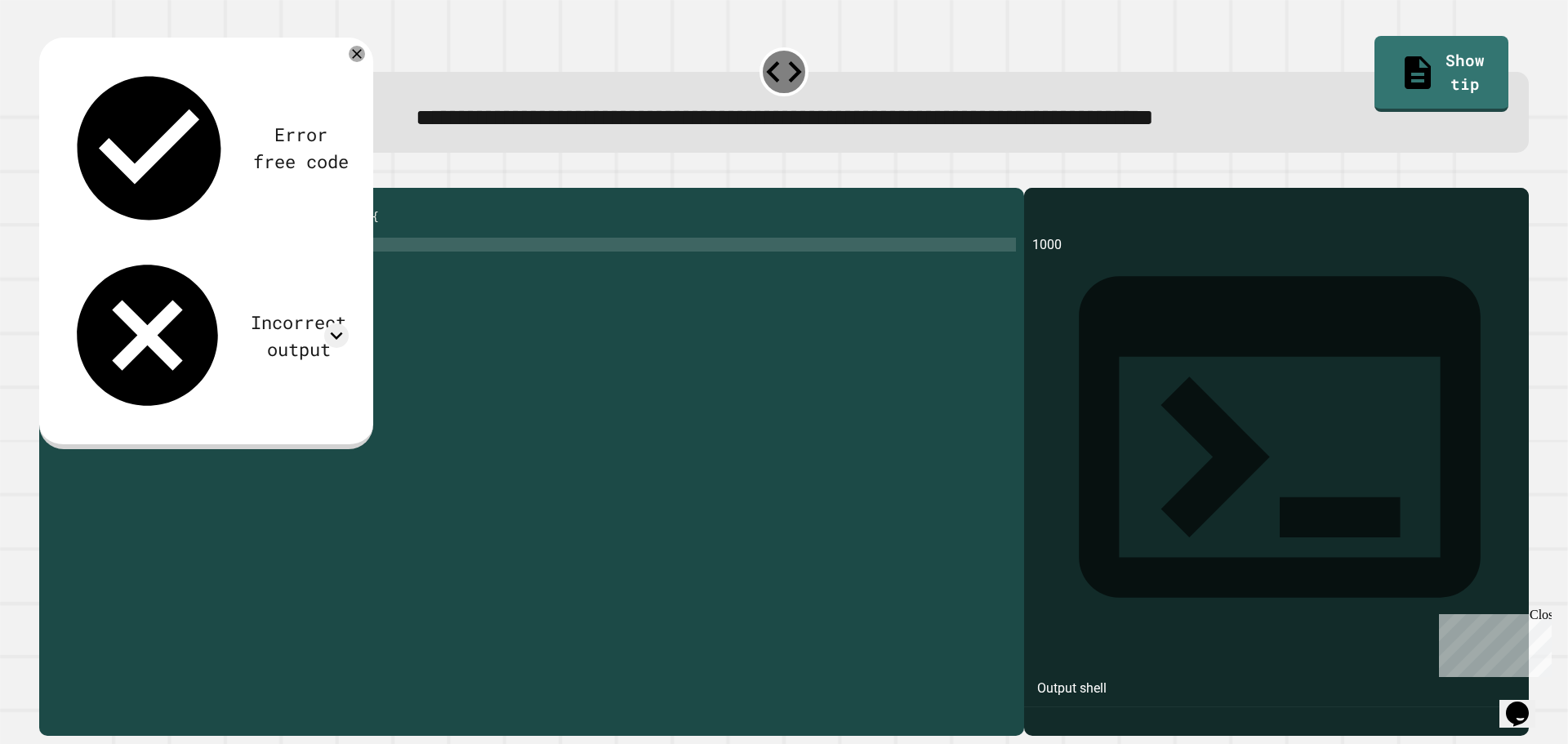
type textarea "**********"
click at [48, 175] on icon "button" at bounding box center [48, 175] width 0 height 0
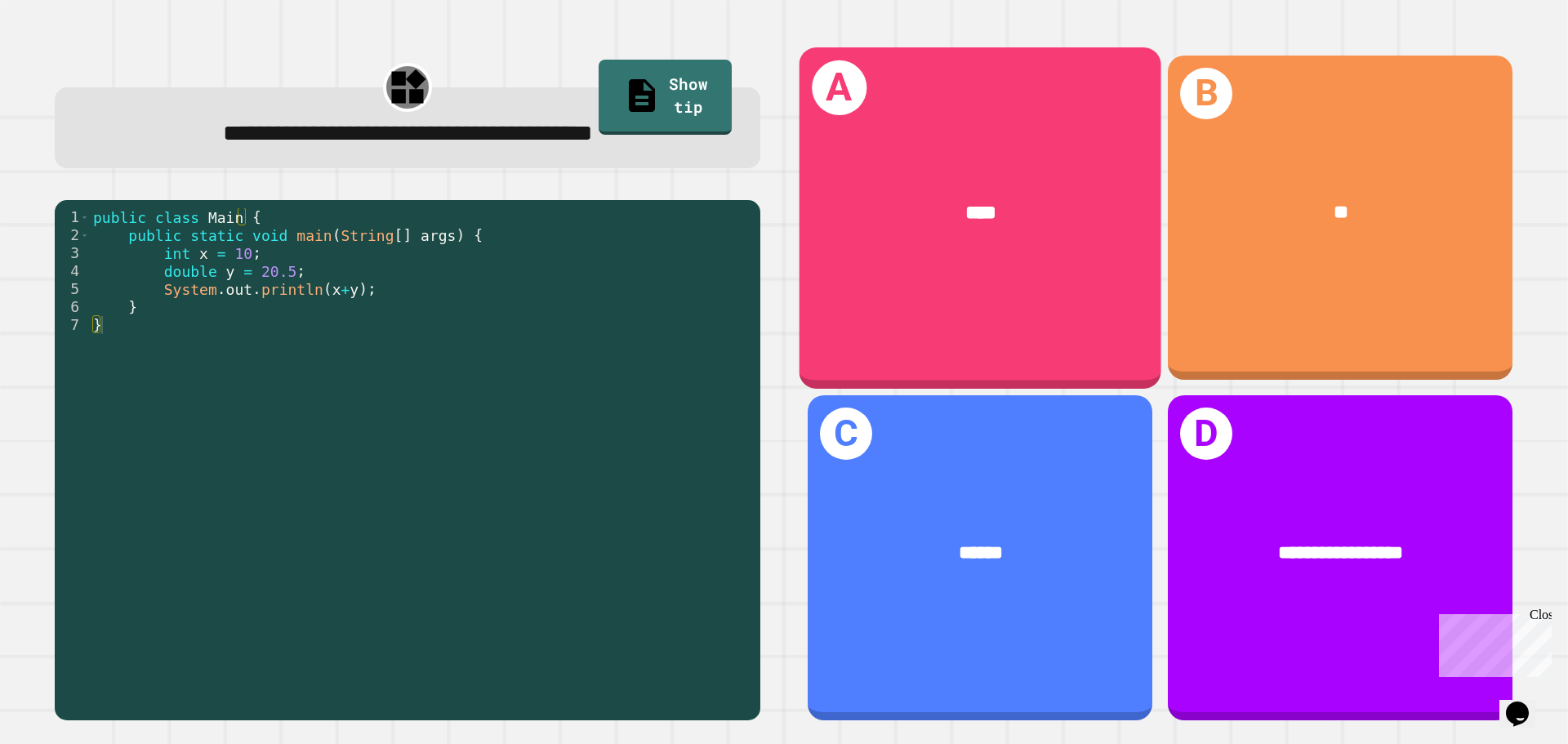
click at [1039, 300] on div "A ****" at bounding box center [981, 217] width 362 height 340
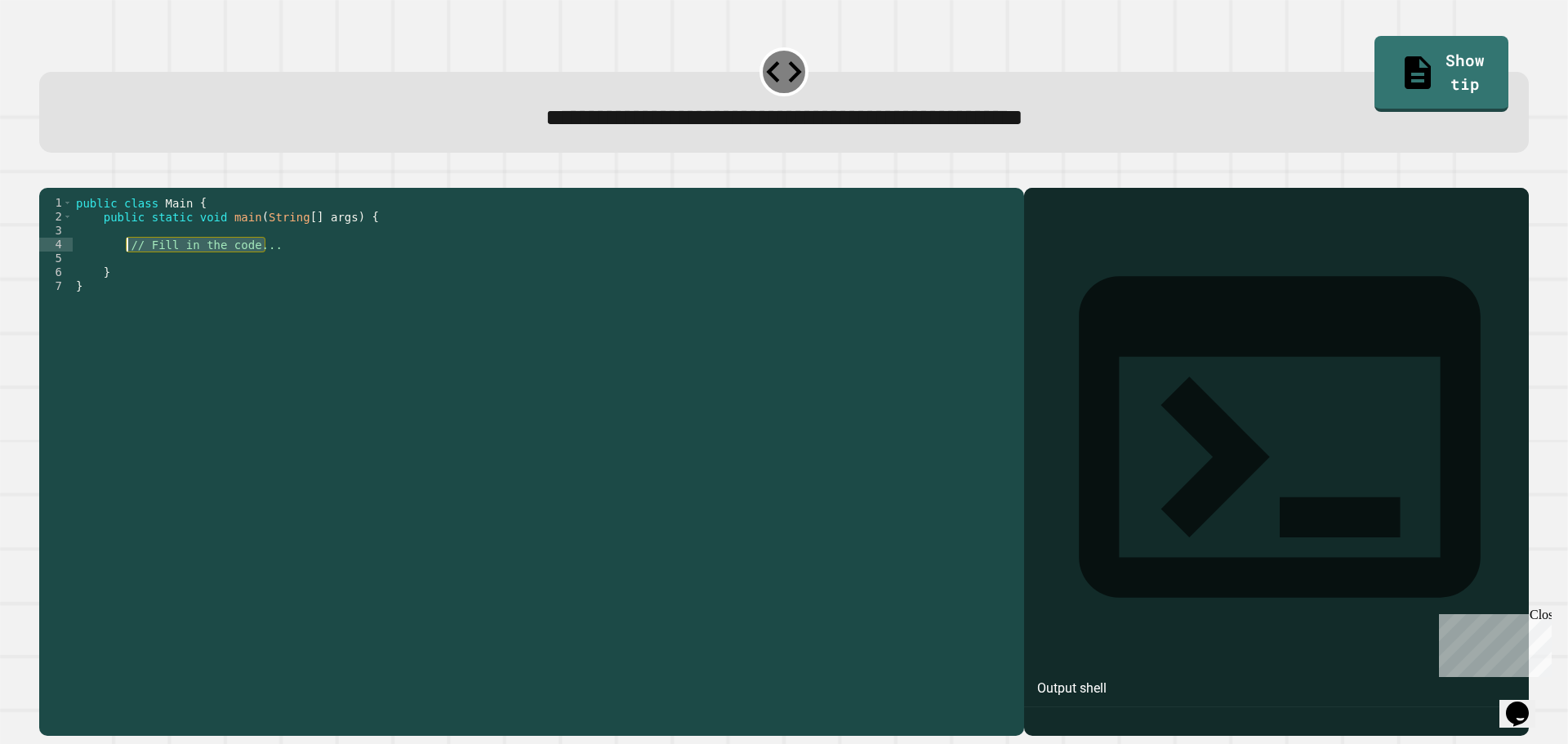
drag, startPoint x: 275, startPoint y: 269, endPoint x: 128, endPoint y: 266, distance: 147.0
click at [127, 266] on div "public class Main { public static void main ( String [ ] args ) { // Fill in th…" at bounding box center [544, 446] width 943 height 499
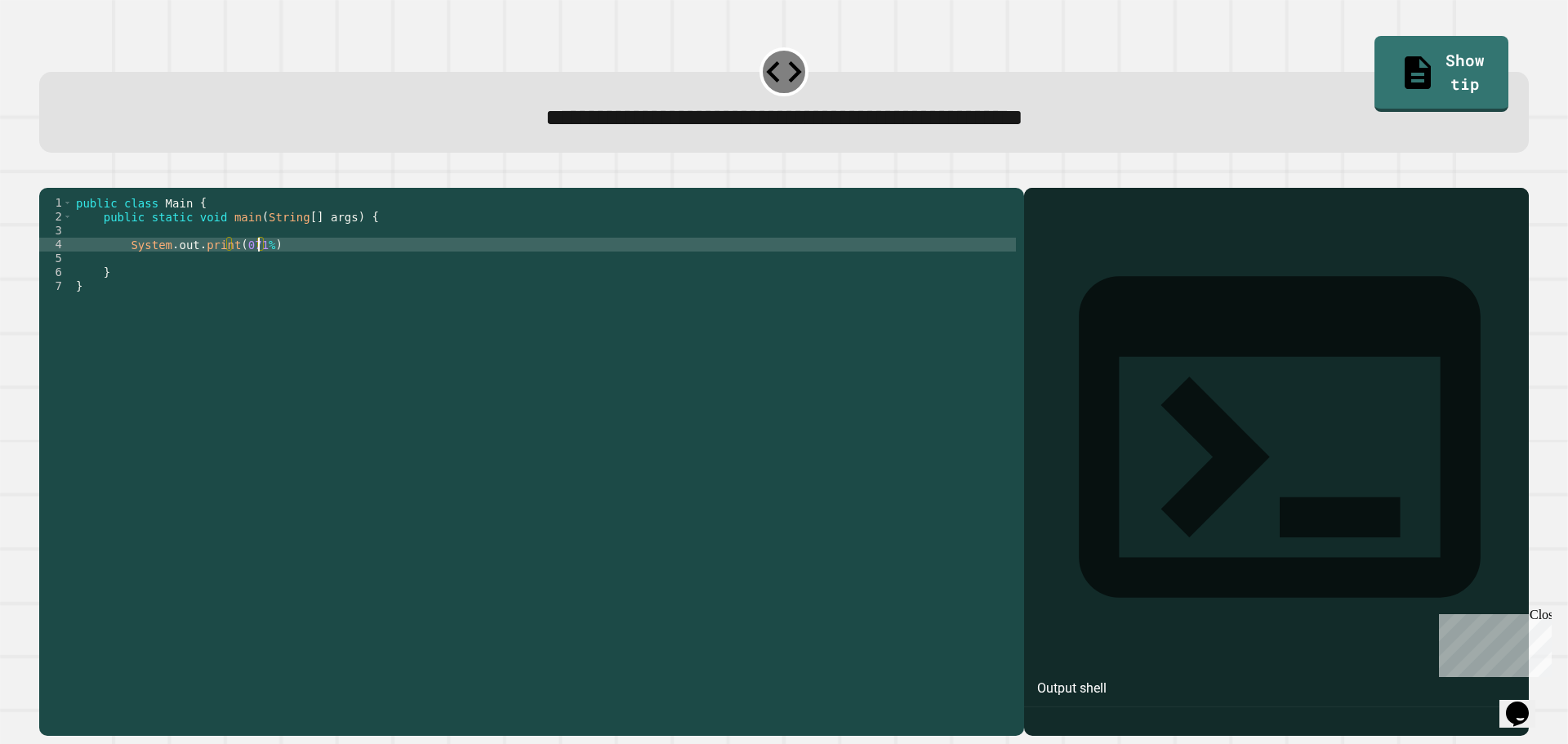
scroll to position [0, 12]
click at [236, 266] on div "public class Main { public static void main ( String [ ] args ) { System . out …" at bounding box center [544, 446] width 943 height 499
click at [63, 184] on icon "button" at bounding box center [58, 184] width 9 height 11
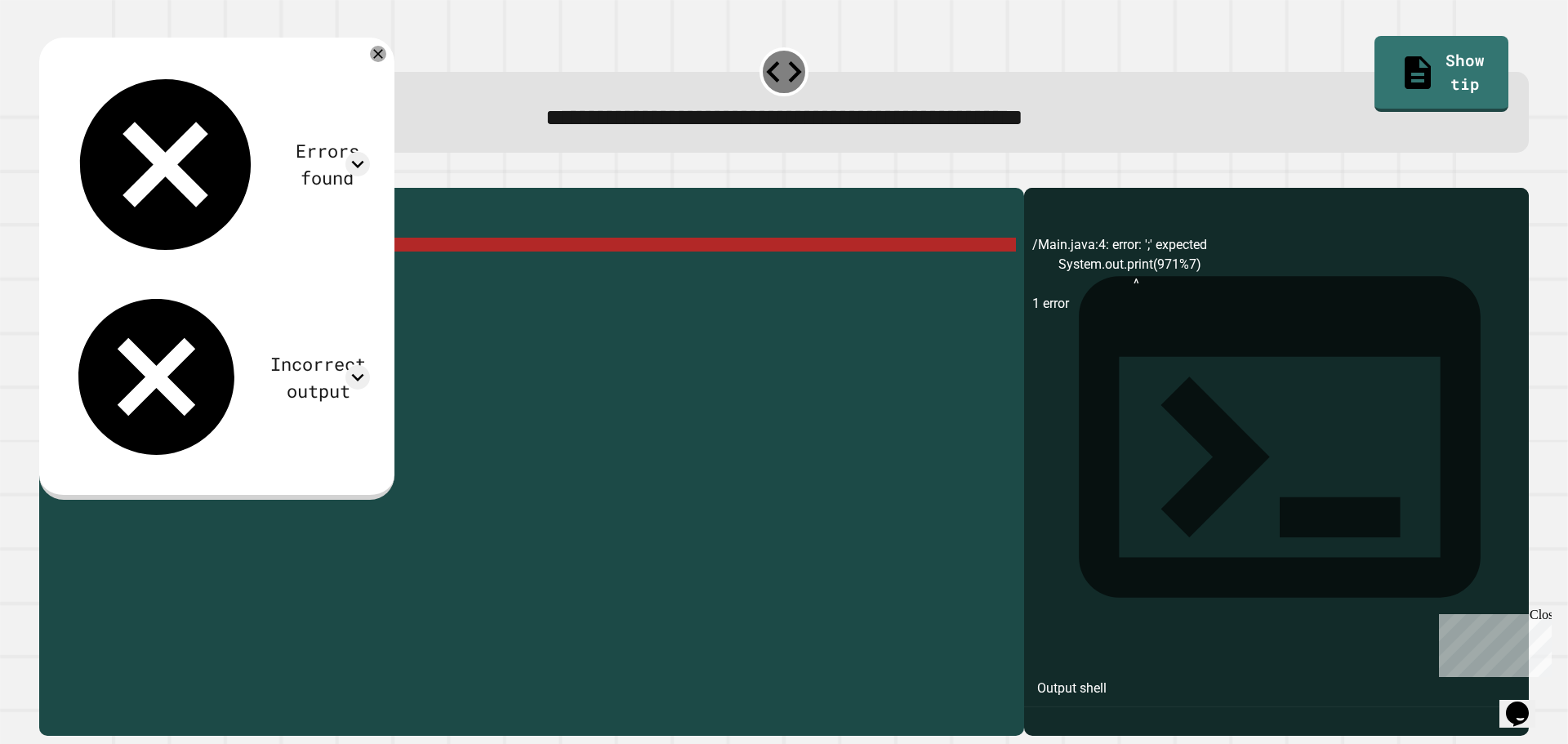
click at [321, 268] on div "public class Main { public static void main ( String [ ] args ) { System . out …" at bounding box center [544, 446] width 943 height 499
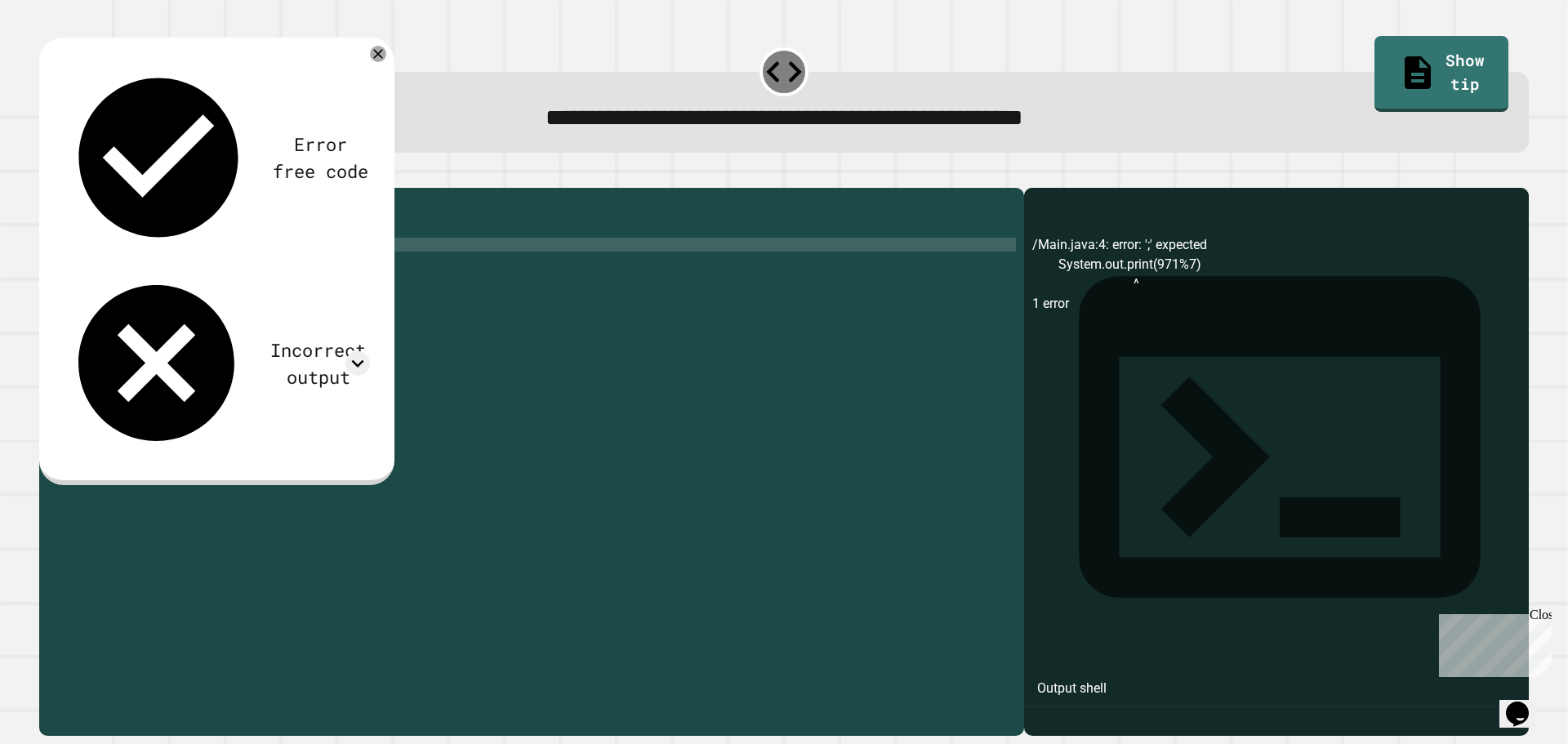
scroll to position [0, 13]
type textarea "**********"
click at [63, 187] on icon "button" at bounding box center [58, 184] width 9 height 11
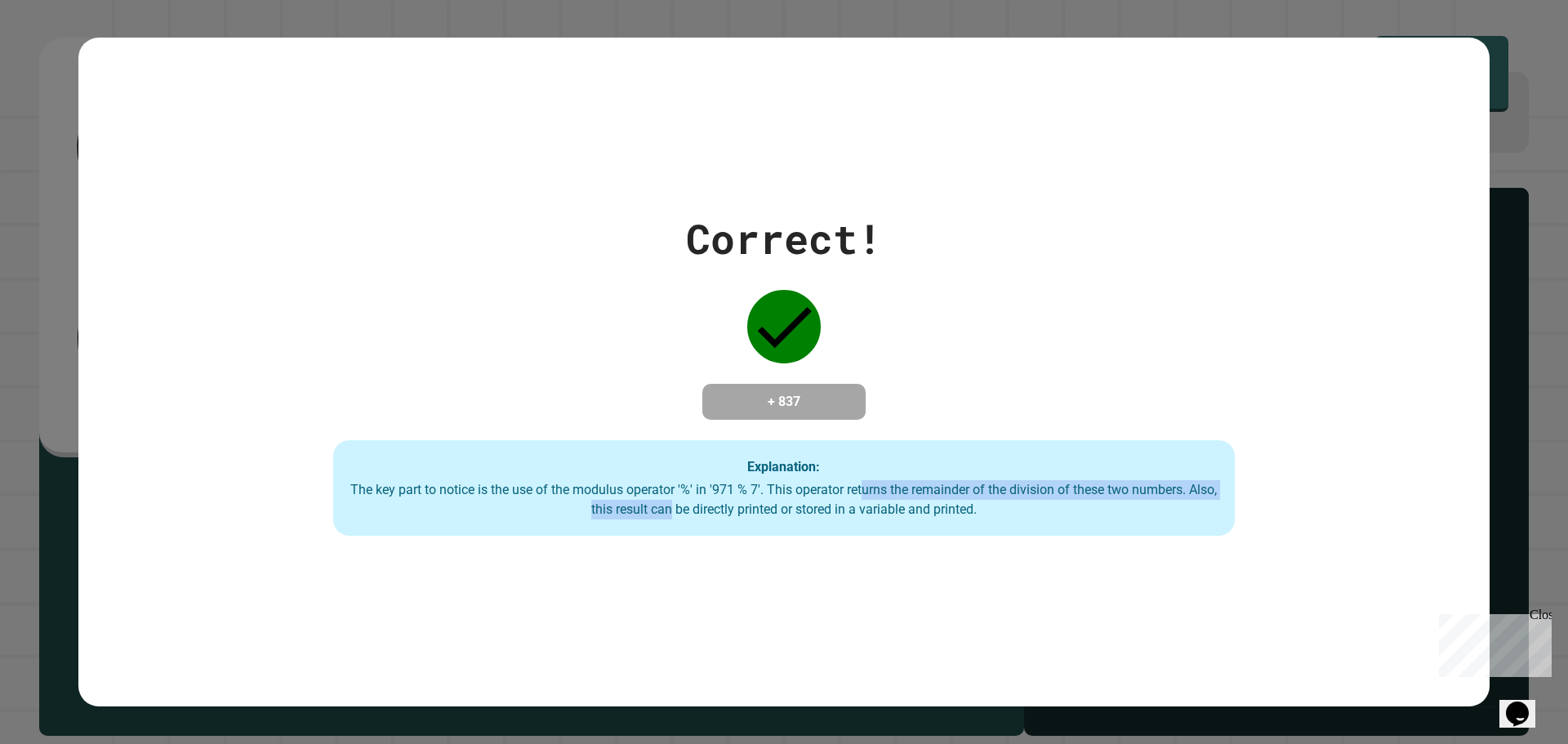
drag, startPoint x: 660, startPoint y: 502, endPoint x: 914, endPoint y: 489, distance: 254.3
click at [914, 489] on div "The key part to notice is the use of the modulus operator '%' in '971 % 7'. Thi…" at bounding box center [784, 499] width 869 height 39
click at [679, 495] on div "The key part to notice is the use of the modulus operator '%' in '971 % 7'. Thi…" at bounding box center [784, 499] width 869 height 39
drag, startPoint x: 350, startPoint y: 492, endPoint x: 461, endPoint y: 493, distance: 111.0
click at [461, 493] on div "The key part to notice is the use of the modulus operator '%' in '971 % 7'. Thi…" at bounding box center [784, 499] width 869 height 39
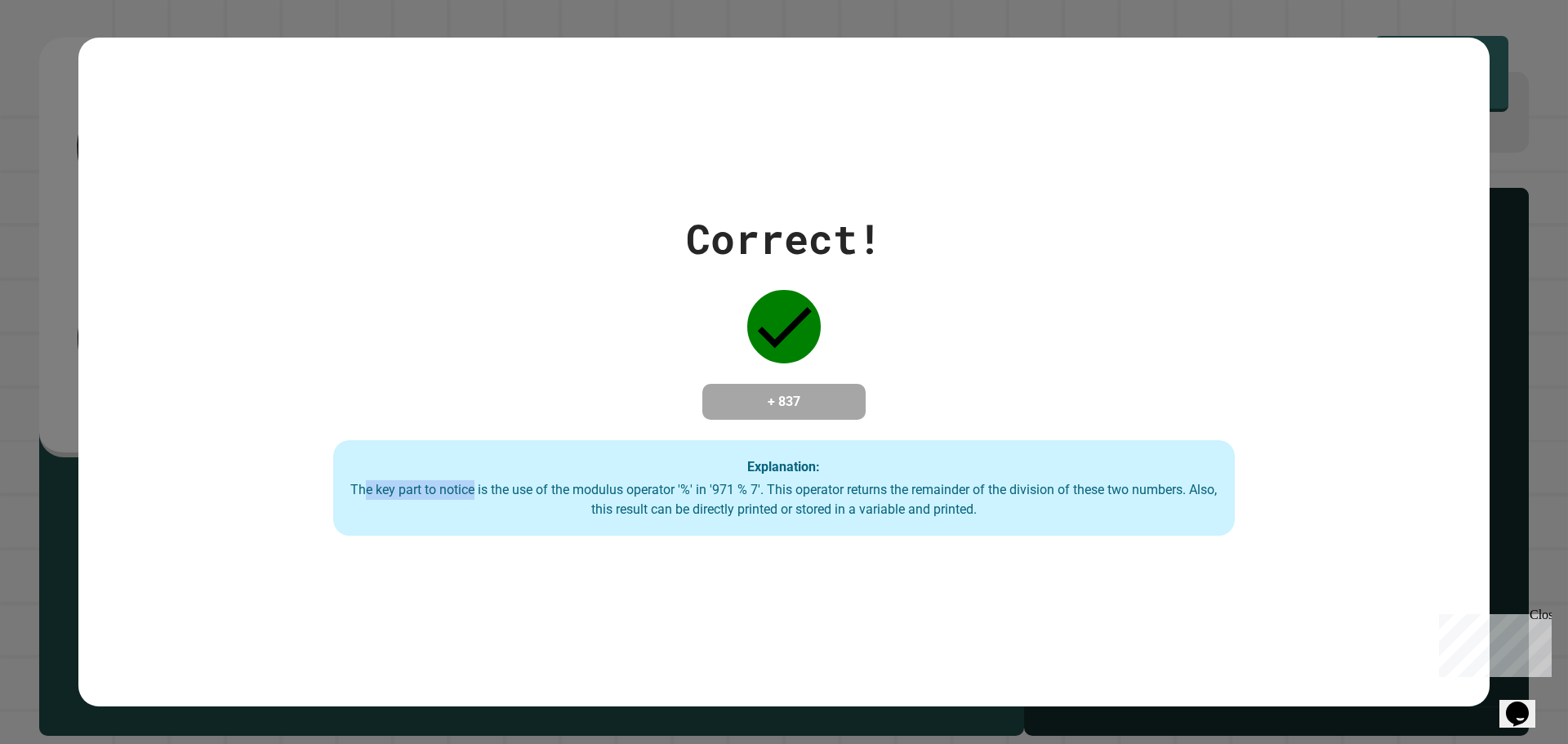
click at [381, 483] on div "The key part to notice is the use of the modulus operator '%' in '971 % 7'. Thi…" at bounding box center [784, 499] width 869 height 39
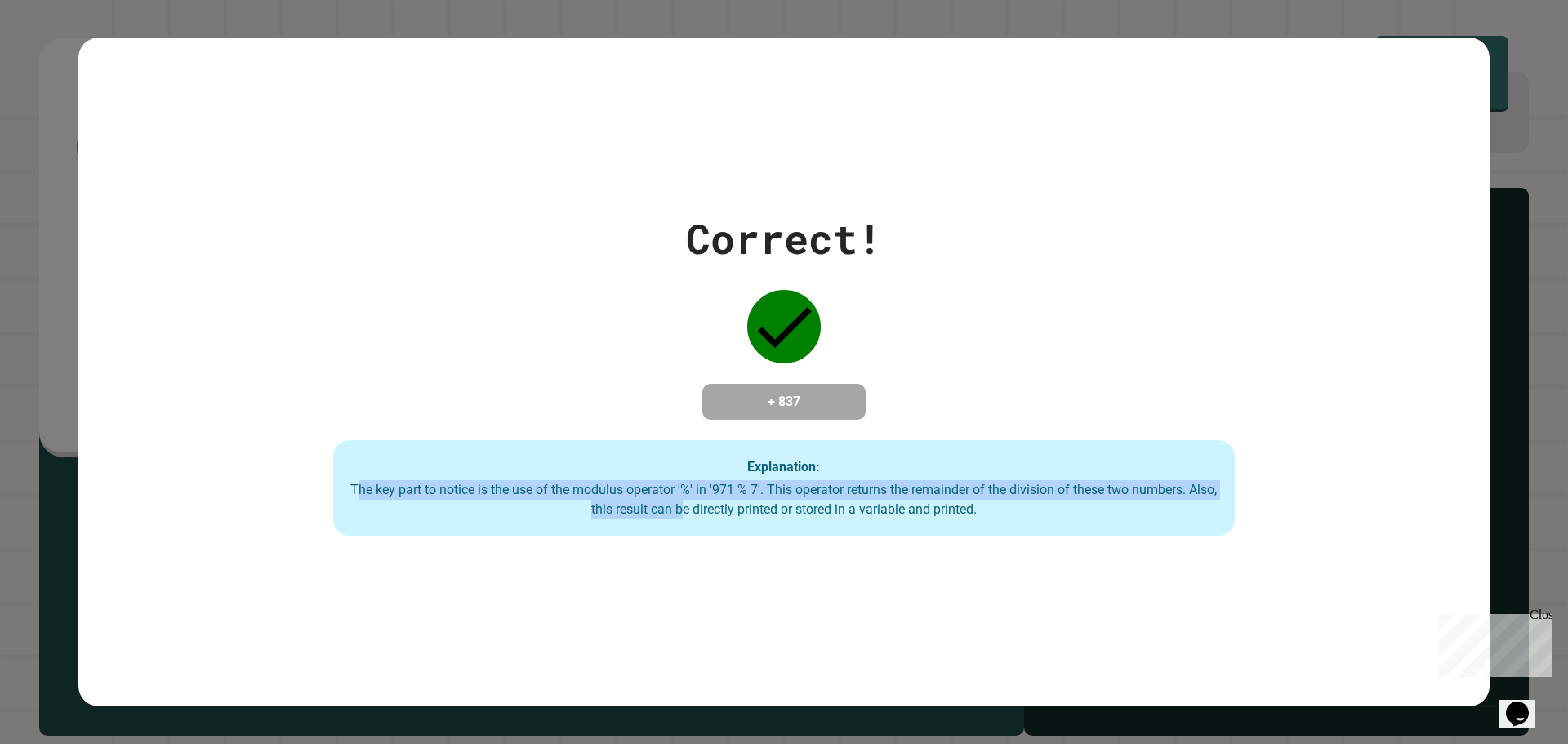
drag, startPoint x: 344, startPoint y: 487, endPoint x: 748, endPoint y: 533, distance: 406.6
click at [747, 533] on div "Explanation: The key part to notice is the use of the modulus operator '%' in '…" at bounding box center [784, 487] width 901 height 96
click at [653, 507] on div "The key part to notice is the use of the modulus operator '%' in '971 % 7'. Thi…" at bounding box center [784, 499] width 869 height 39
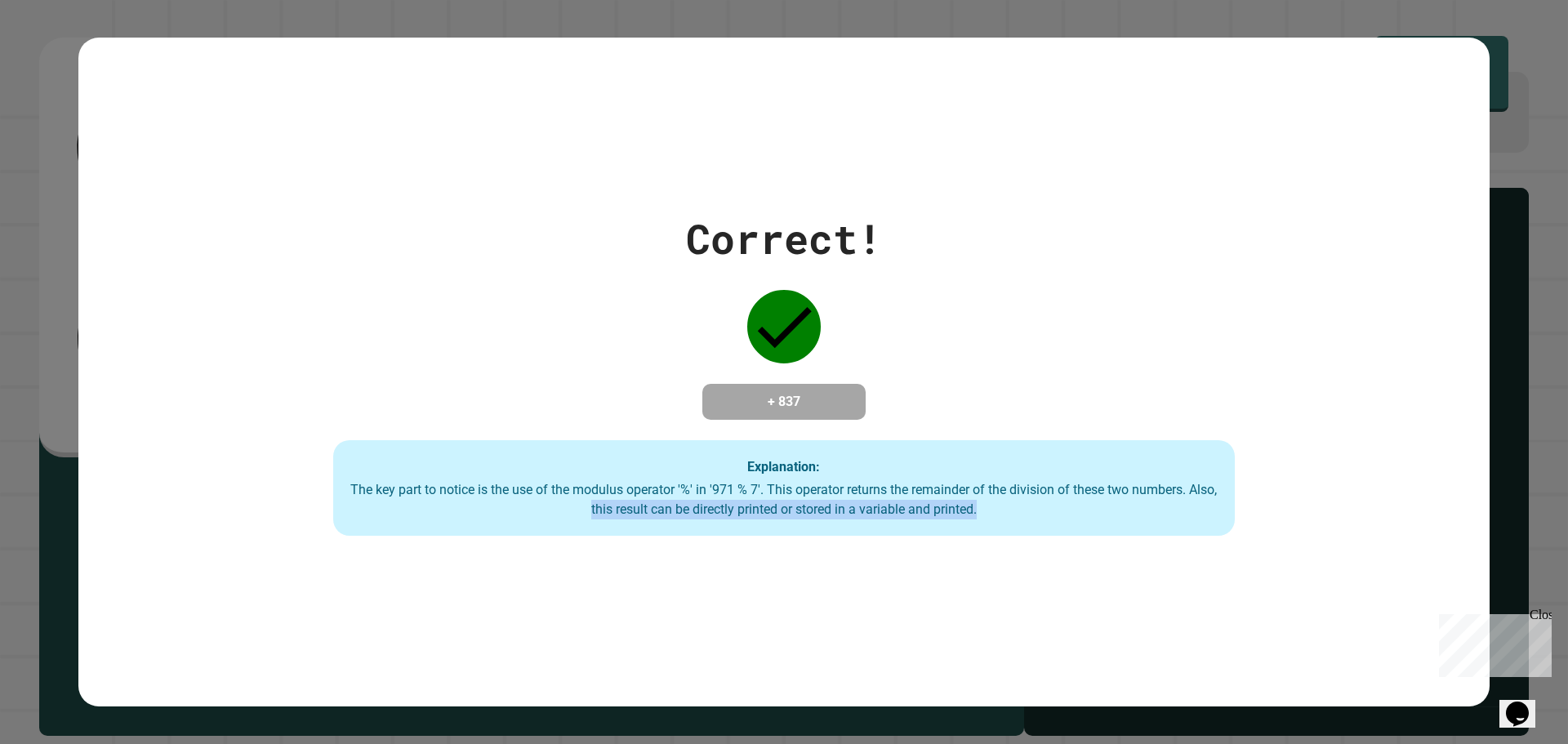
drag, startPoint x: 530, startPoint y: 507, endPoint x: 1400, endPoint y: 585, distance: 873.5
click at [1567, 644] on div "**********" at bounding box center [784, 372] width 1568 height 744
click at [727, 519] on div "The key part to notice is the use of the modulus operator '%' in '971 % 7'. Thi…" at bounding box center [784, 499] width 869 height 39
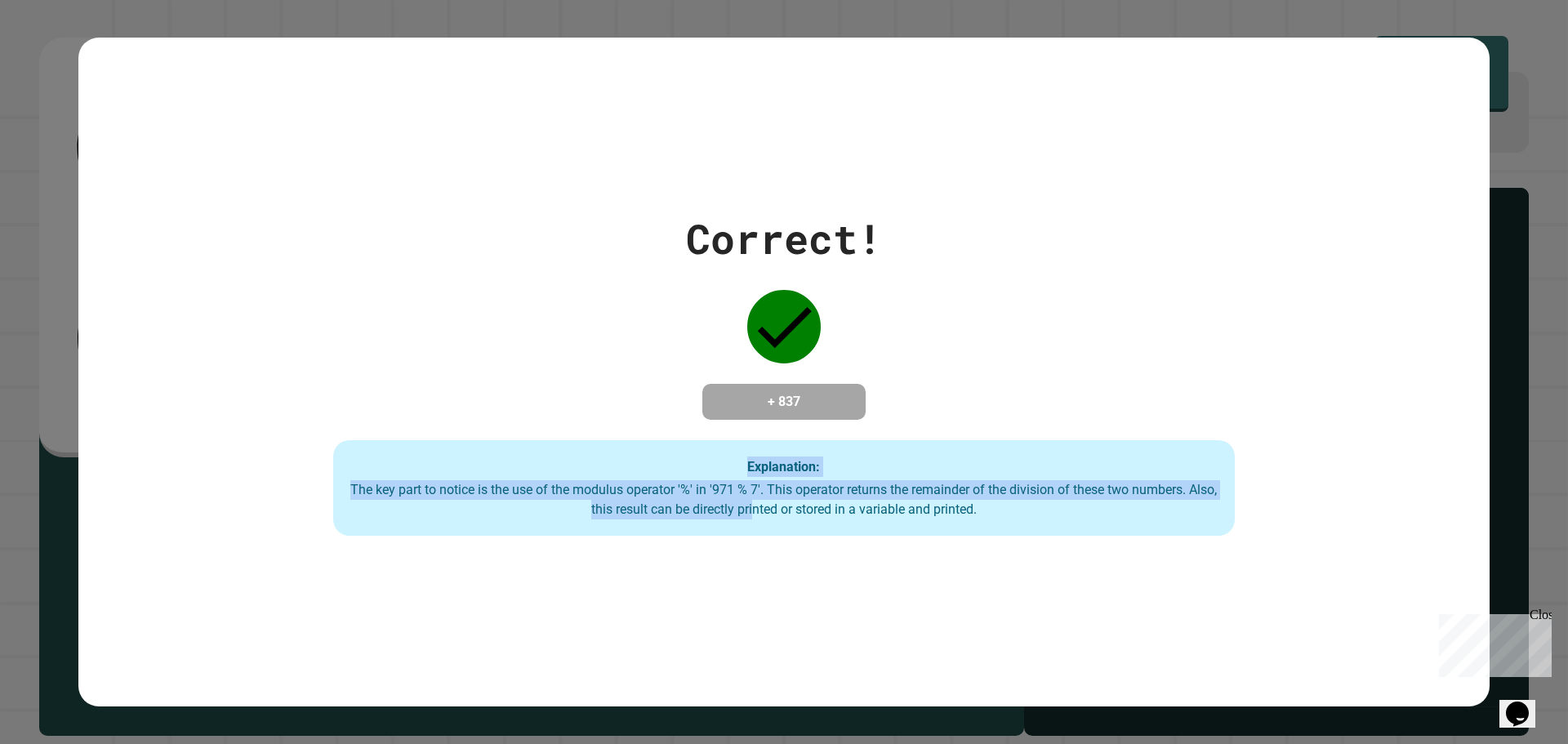
drag, startPoint x: 482, startPoint y: 475, endPoint x: 1556, endPoint y: 612, distance: 1082.7
click at [1564, 647] on div "**********" at bounding box center [784, 372] width 1568 height 744
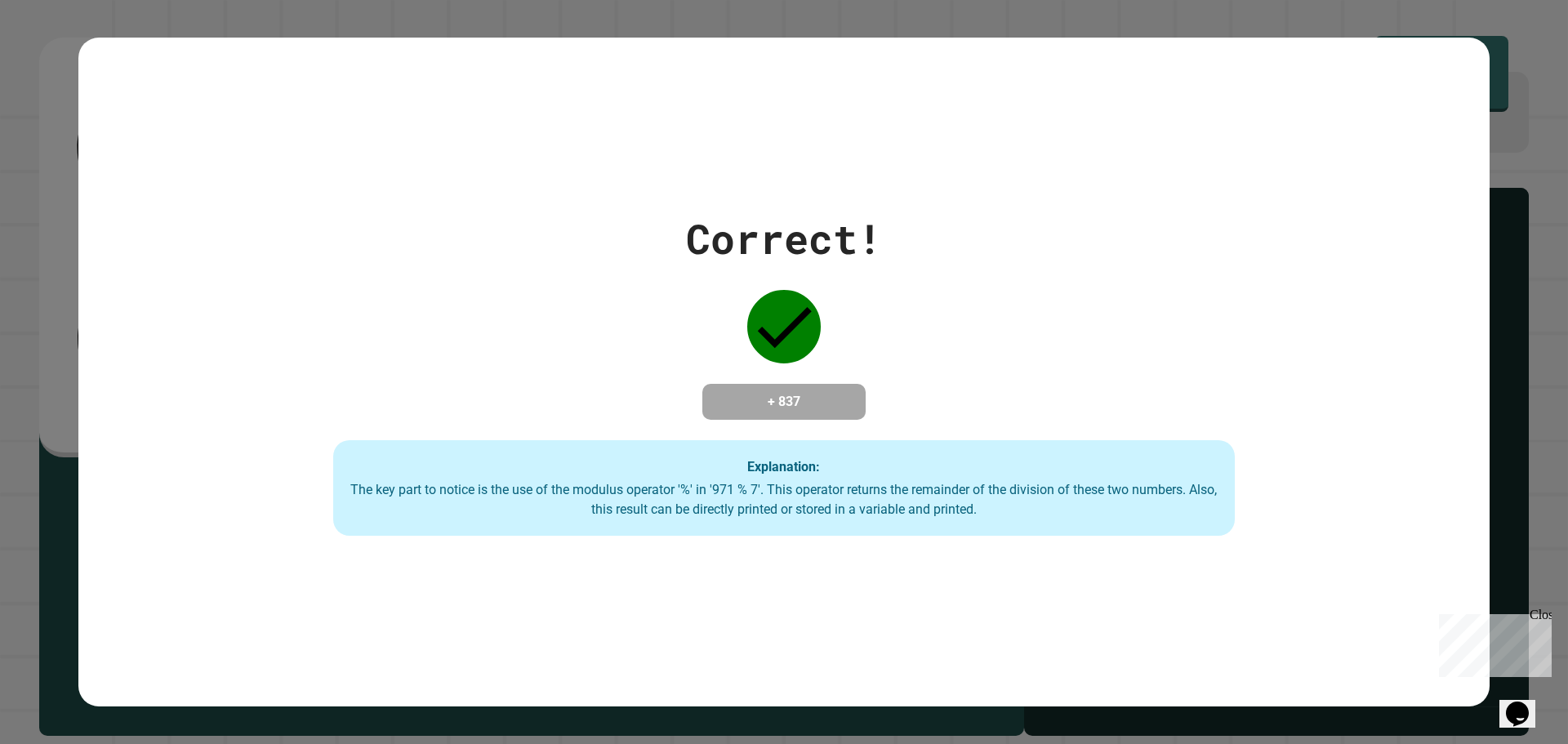
click at [691, 487] on div "The key part to notice is the use of the modulus operator '%' in '971 % 7'. Thi…" at bounding box center [784, 499] width 869 height 39
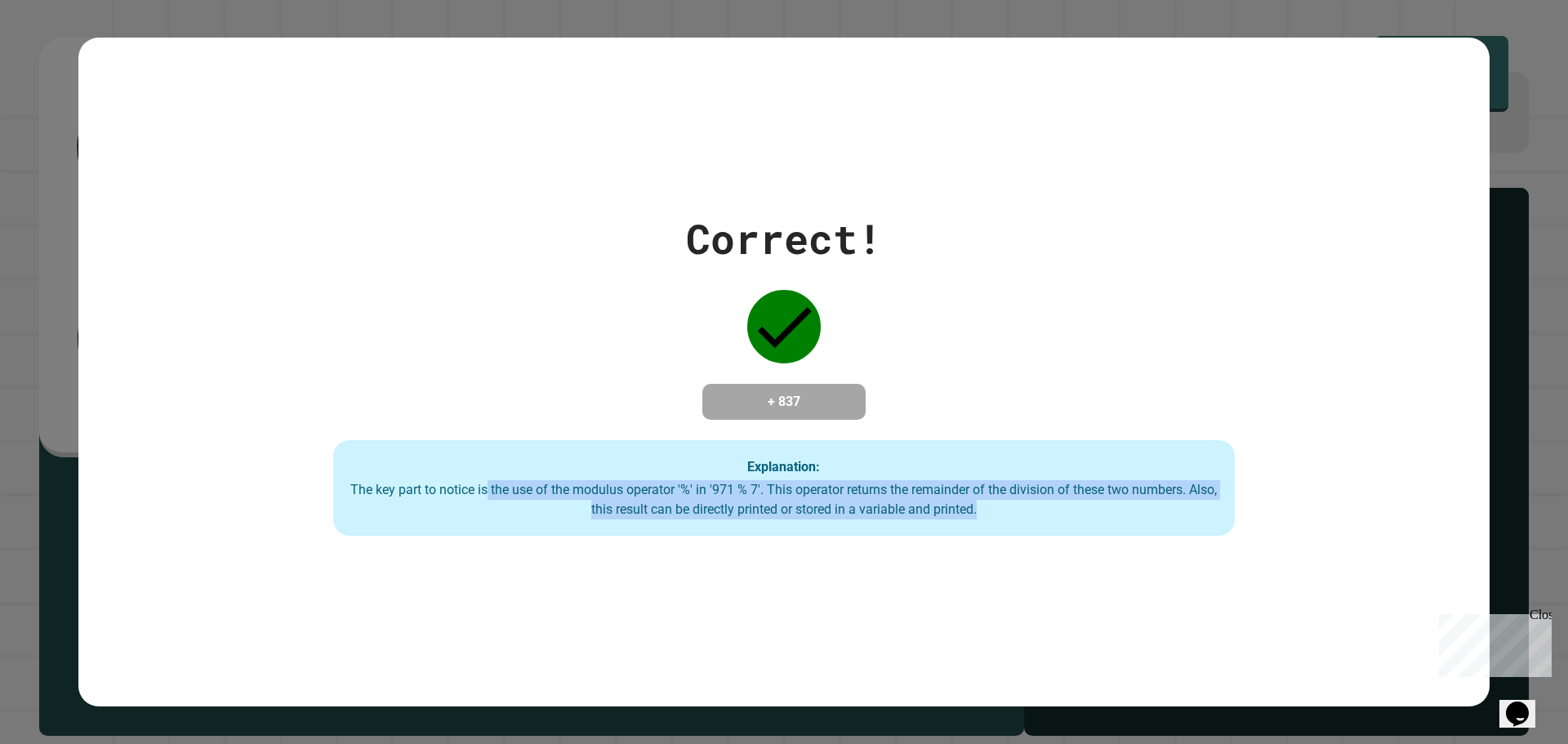
drag, startPoint x: 484, startPoint y: 487, endPoint x: 1322, endPoint y: 585, distance: 843.7
click at [1484, 577] on div "Correct! + 837 Explanation: The key part to notice is the use of the modulus op…" at bounding box center [784, 372] width 1568 height 744
click at [785, 515] on div "The key part to notice is the use of the modulus operator '%' in '971 % 7'. Thi…" at bounding box center [784, 499] width 869 height 39
drag, startPoint x: 499, startPoint y: 465, endPoint x: 1550, endPoint y: 597, distance: 1059.3
click at [1542, 597] on div "Correct! + 837 Explanation: The key part to notice is the use of the modulus op…" at bounding box center [784, 372] width 1568 height 744
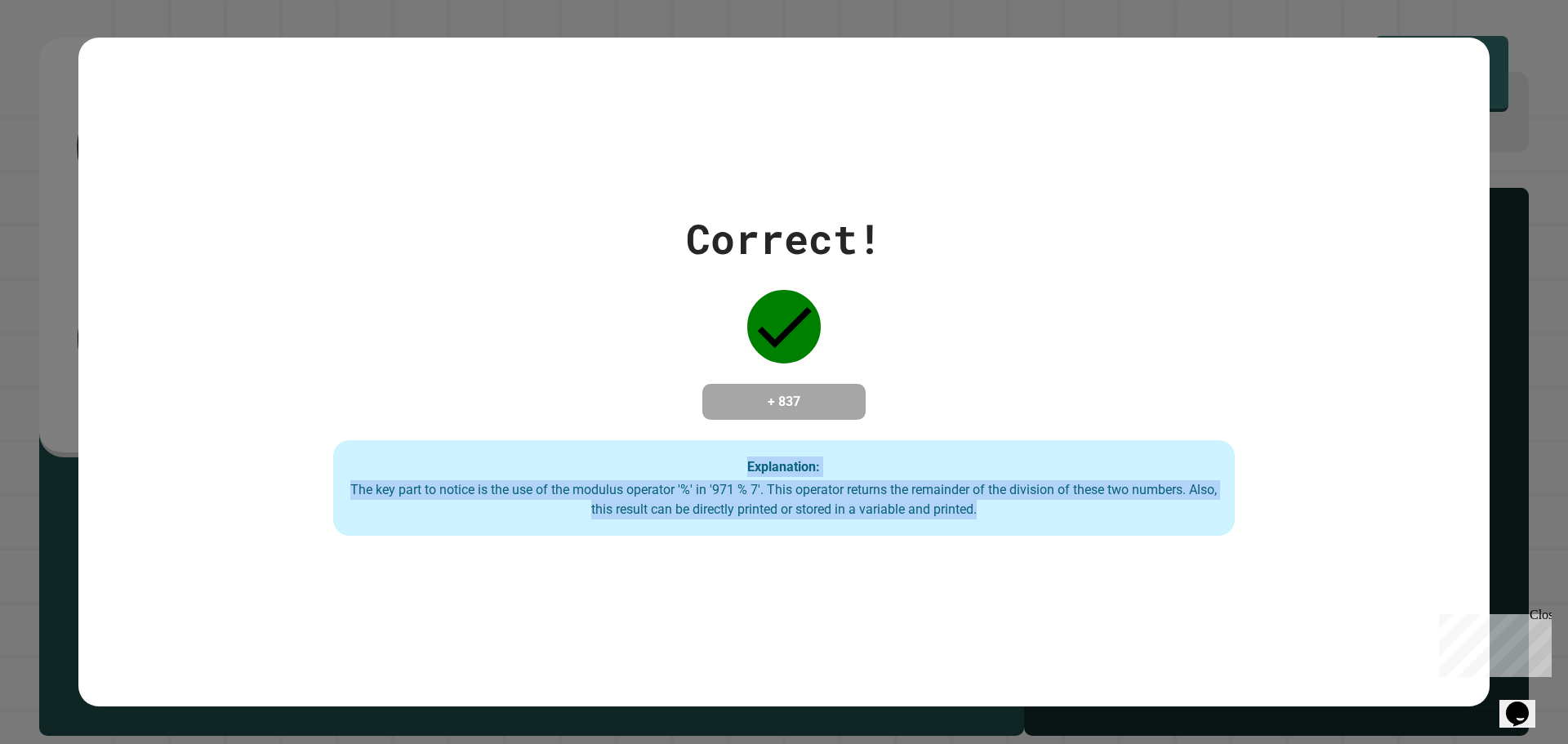
click at [843, 508] on div "The key part to notice is the use of the modulus operator '%' in '971 % 7'. Thi…" at bounding box center [784, 499] width 869 height 39
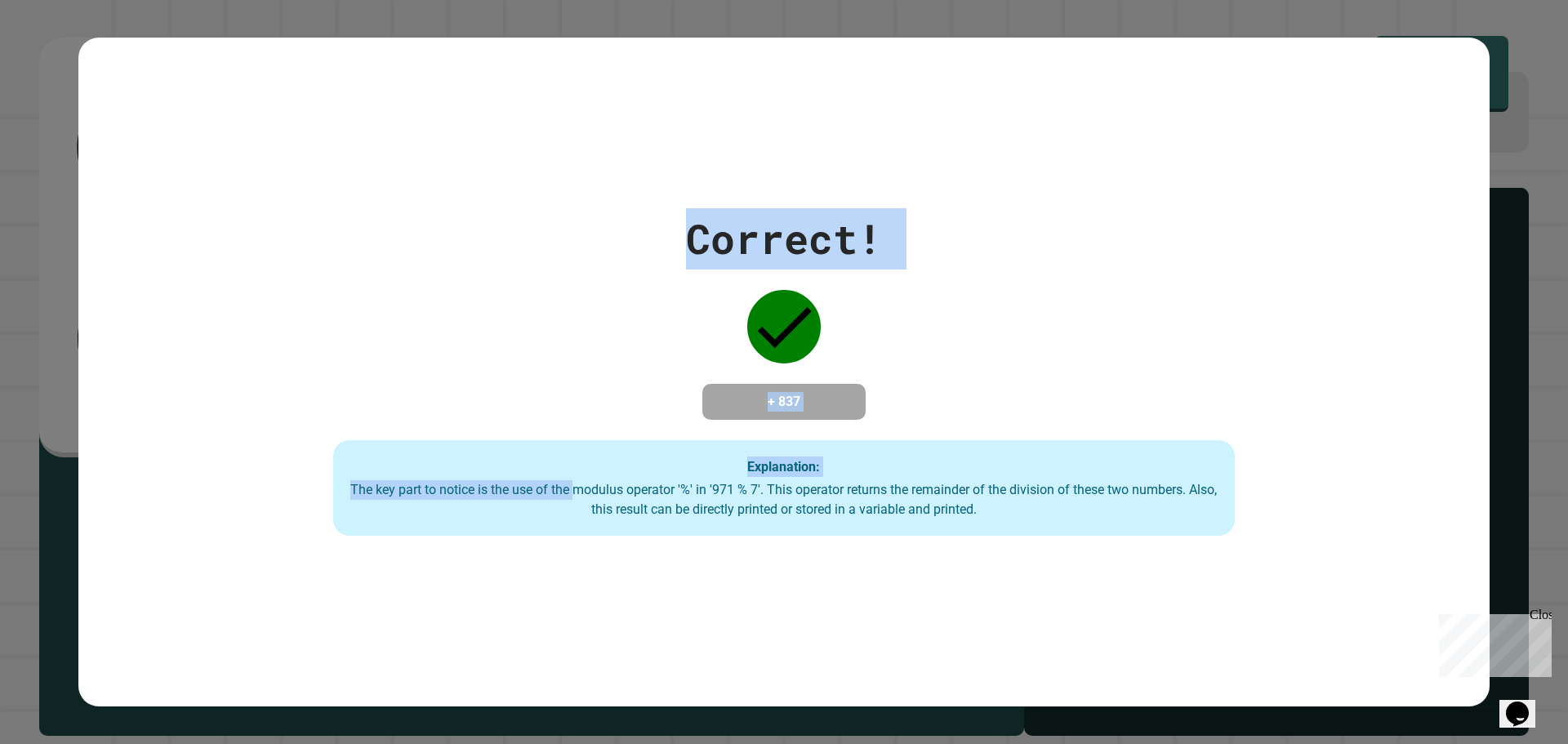
drag, startPoint x: 564, startPoint y: 487, endPoint x: 1567, endPoint y: 709, distance: 1027.3
click at [1567, 720] on div "**********" at bounding box center [784, 372] width 1568 height 744
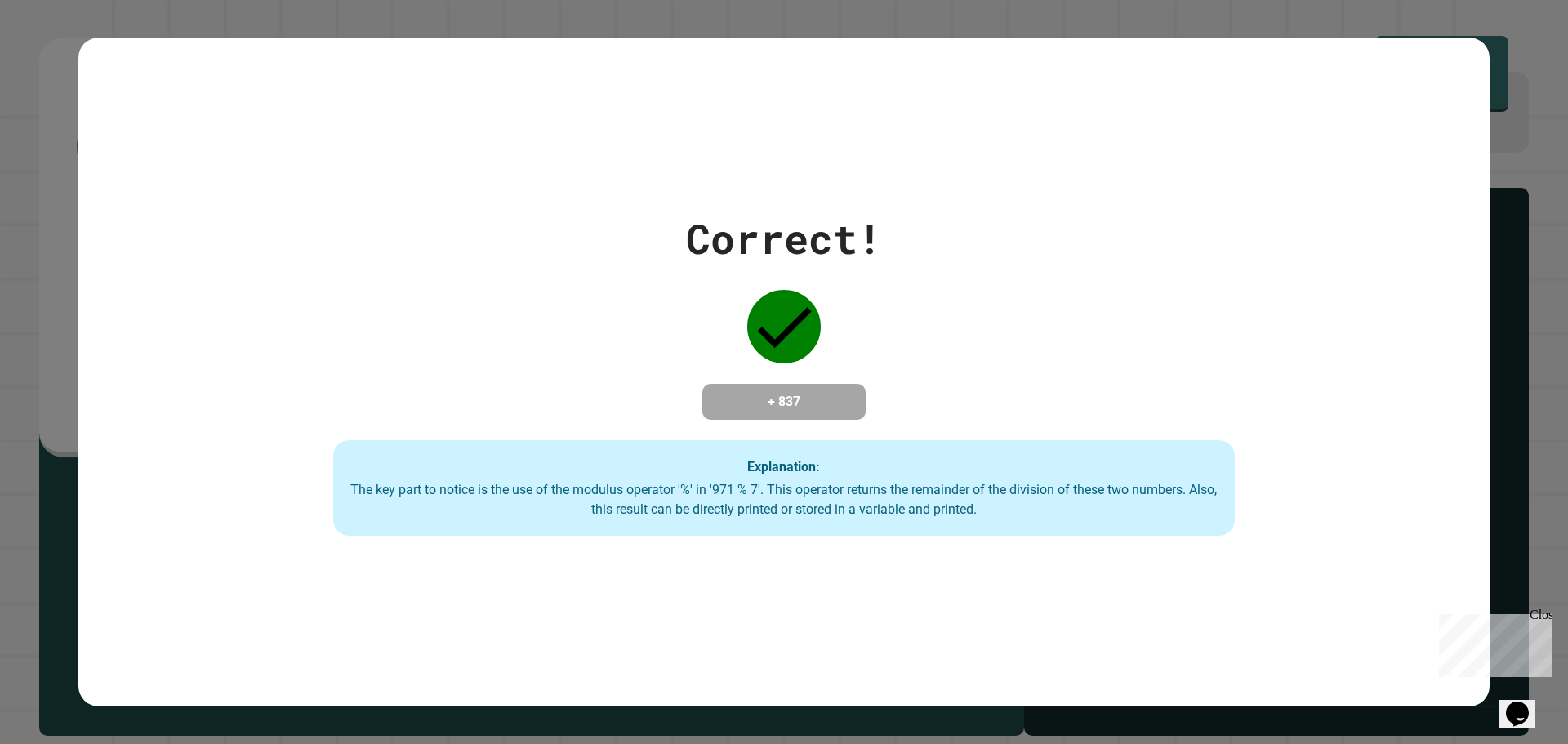
click at [613, 526] on div "Explanation: The key part to notice is the use of the modulus operator '%' in '…" at bounding box center [784, 487] width 901 height 96
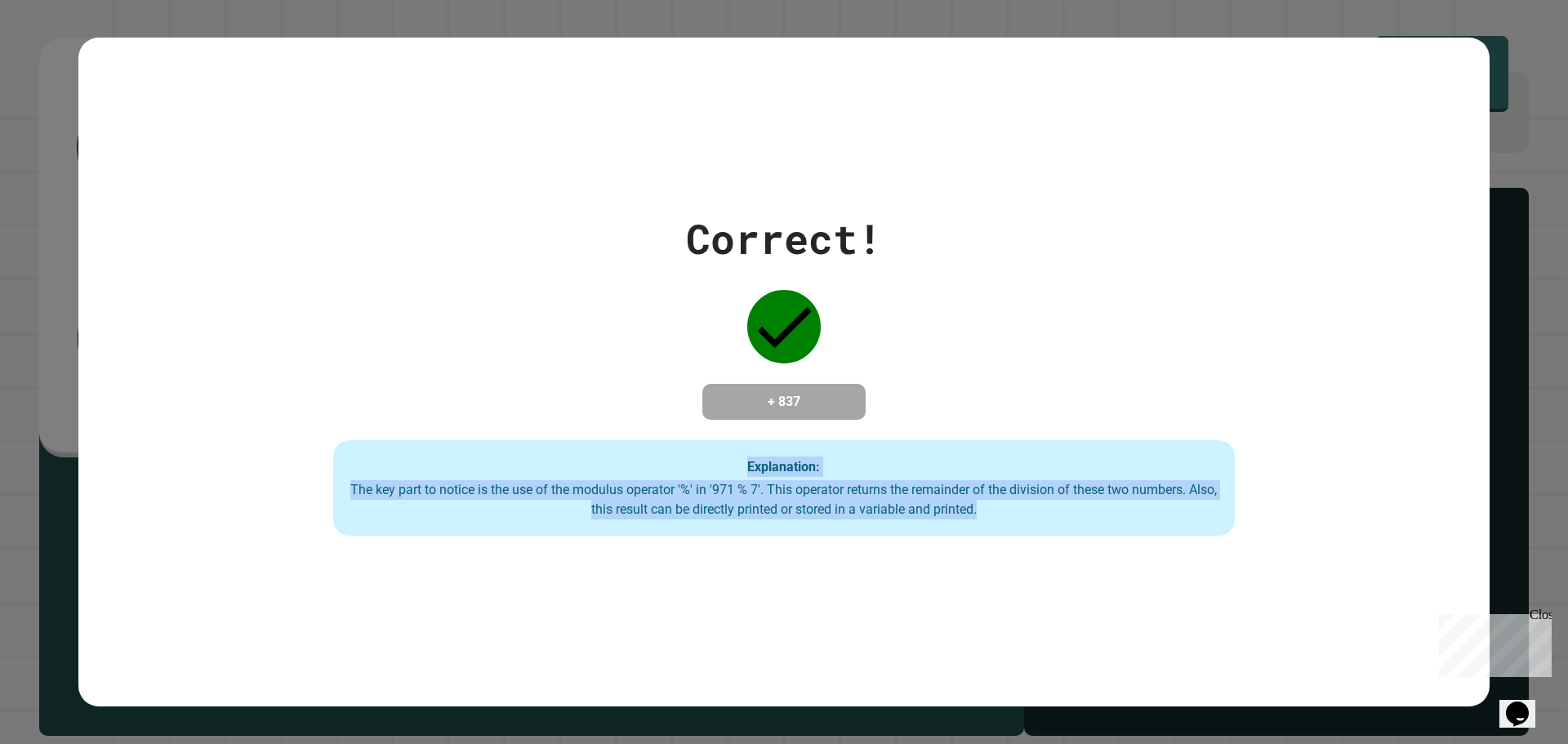
drag, startPoint x: 607, startPoint y: 472, endPoint x: 1473, endPoint y: 577, distance: 872.3
click at [1454, 577] on div "Correct! + 837 Explanation: The key part to notice is the use of the modulus op…" at bounding box center [784, 372] width 1411 height 669
click at [882, 482] on div "The key part to notice is the use of the modulus operator '%' in '971 % 7'. Thi…" at bounding box center [784, 499] width 869 height 39
drag, startPoint x: 771, startPoint y: 465, endPoint x: 1496, endPoint y: 497, distance: 725.7
click at [1247, 494] on div "Correct! + 837 Explanation: The key part to notice is the use of the modulus op…" at bounding box center [784, 372] width 1288 height 328
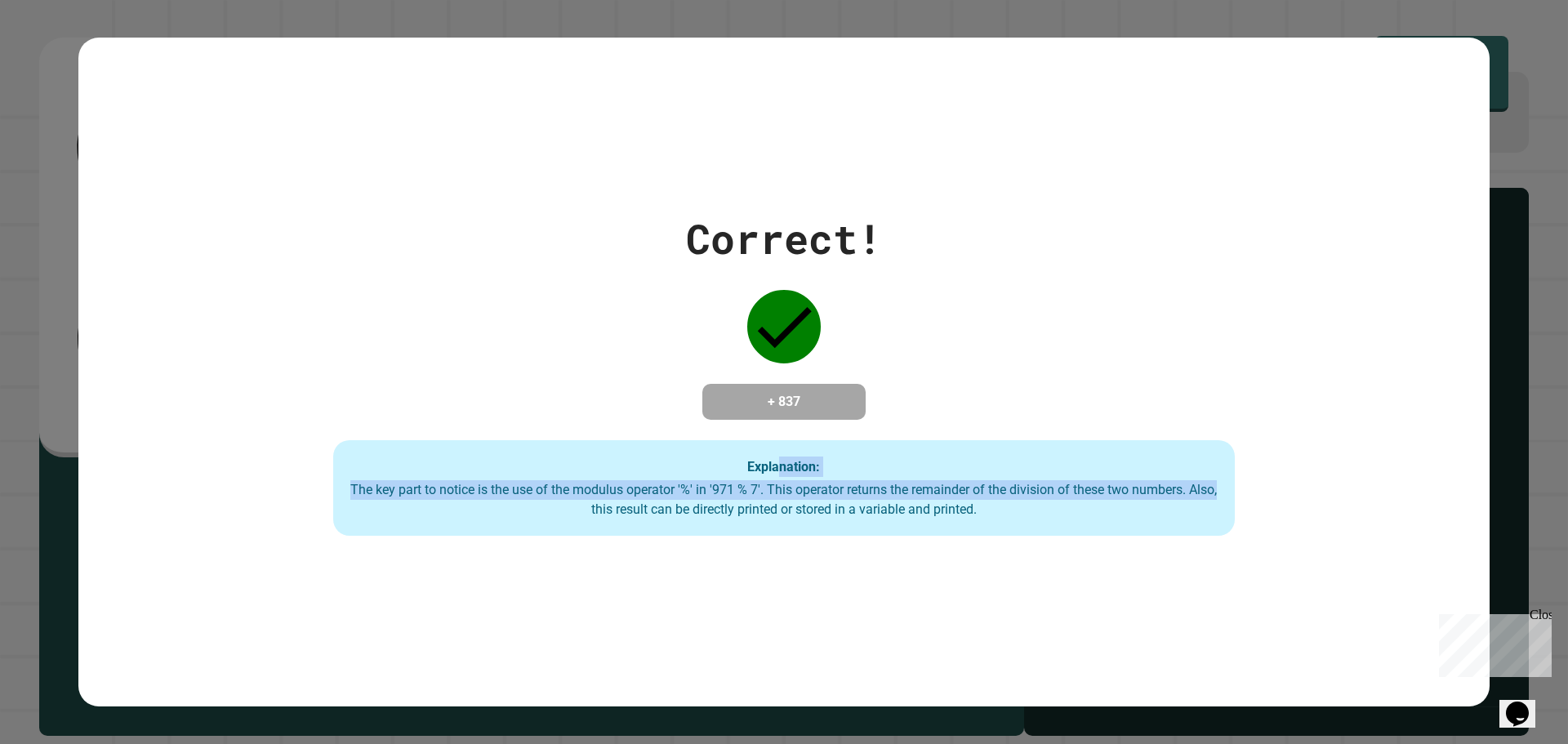
click at [770, 470] on strong "Explanation:" at bounding box center [783, 465] width 72 height 15
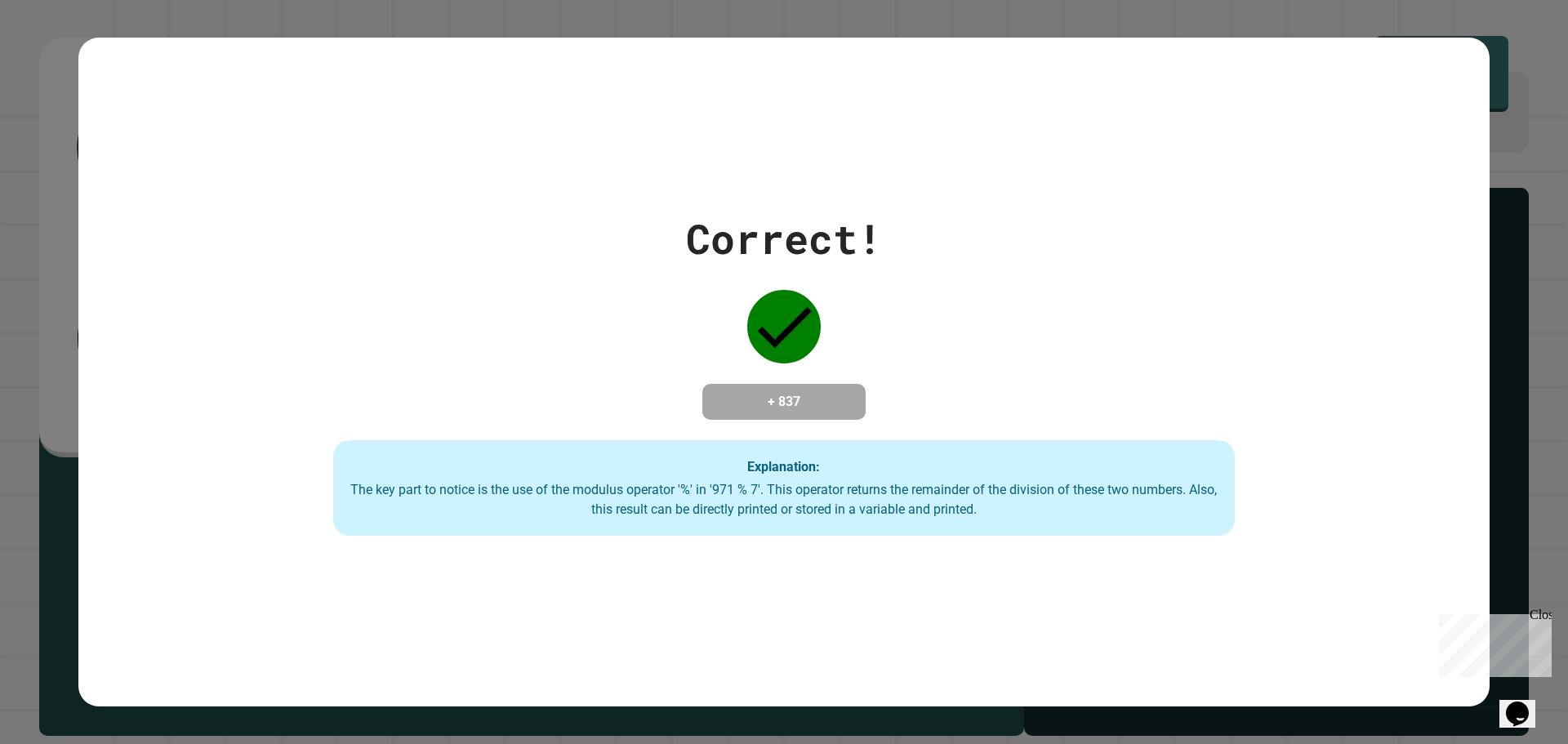
click at [748, 456] on div "Explanation: The key part to notice is the use of the modulus operator '%' in '…" at bounding box center [784, 487] width 901 height 96
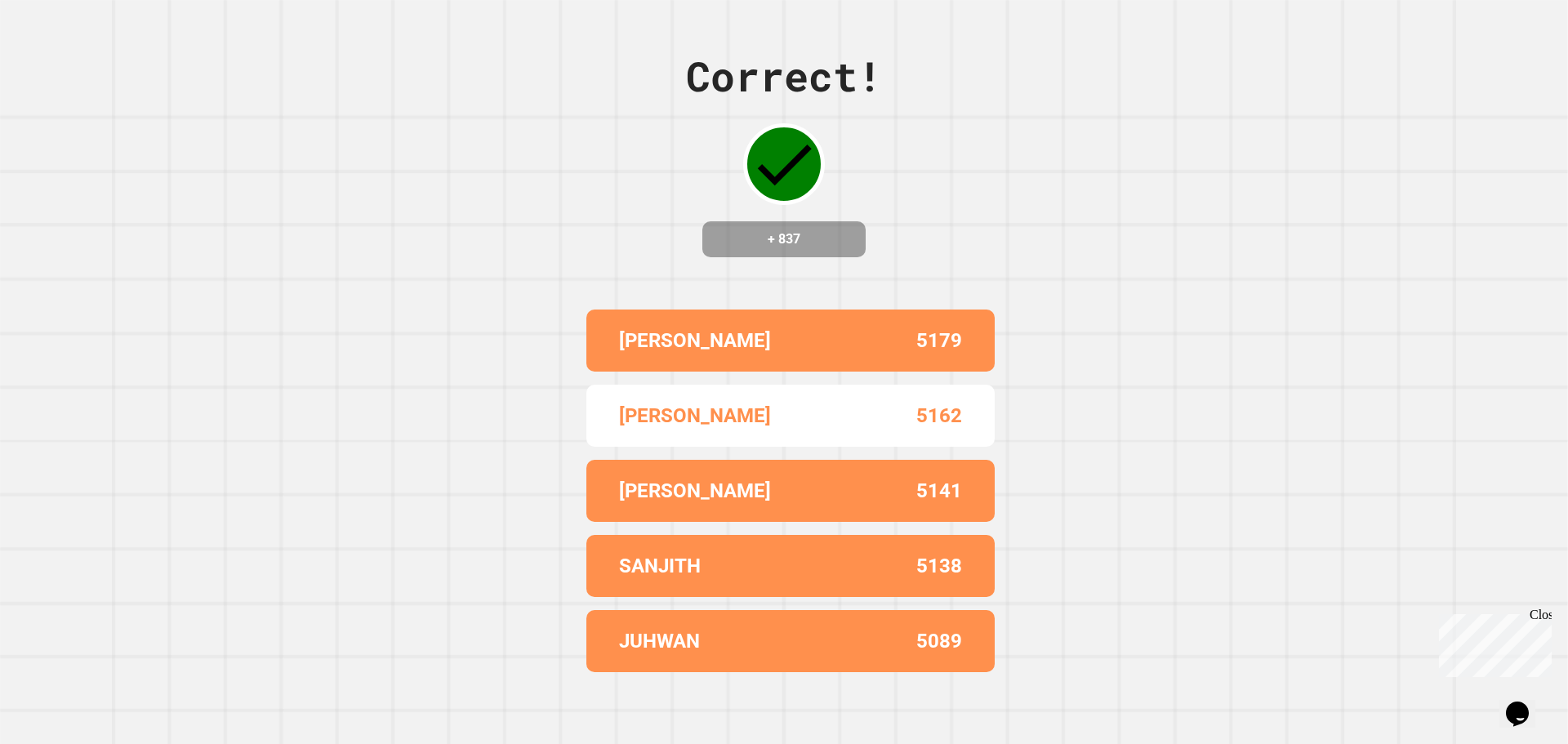
drag, startPoint x: 734, startPoint y: 467, endPoint x: 975, endPoint y: 523, distance: 247.4
click at [1090, 424] on div "Correct! + 837 [PERSON_NAME] 5179 [PERSON_NAME] 5162 [PERSON_NAME] 5141 [PERSON…" at bounding box center [784, 372] width 1568 height 744
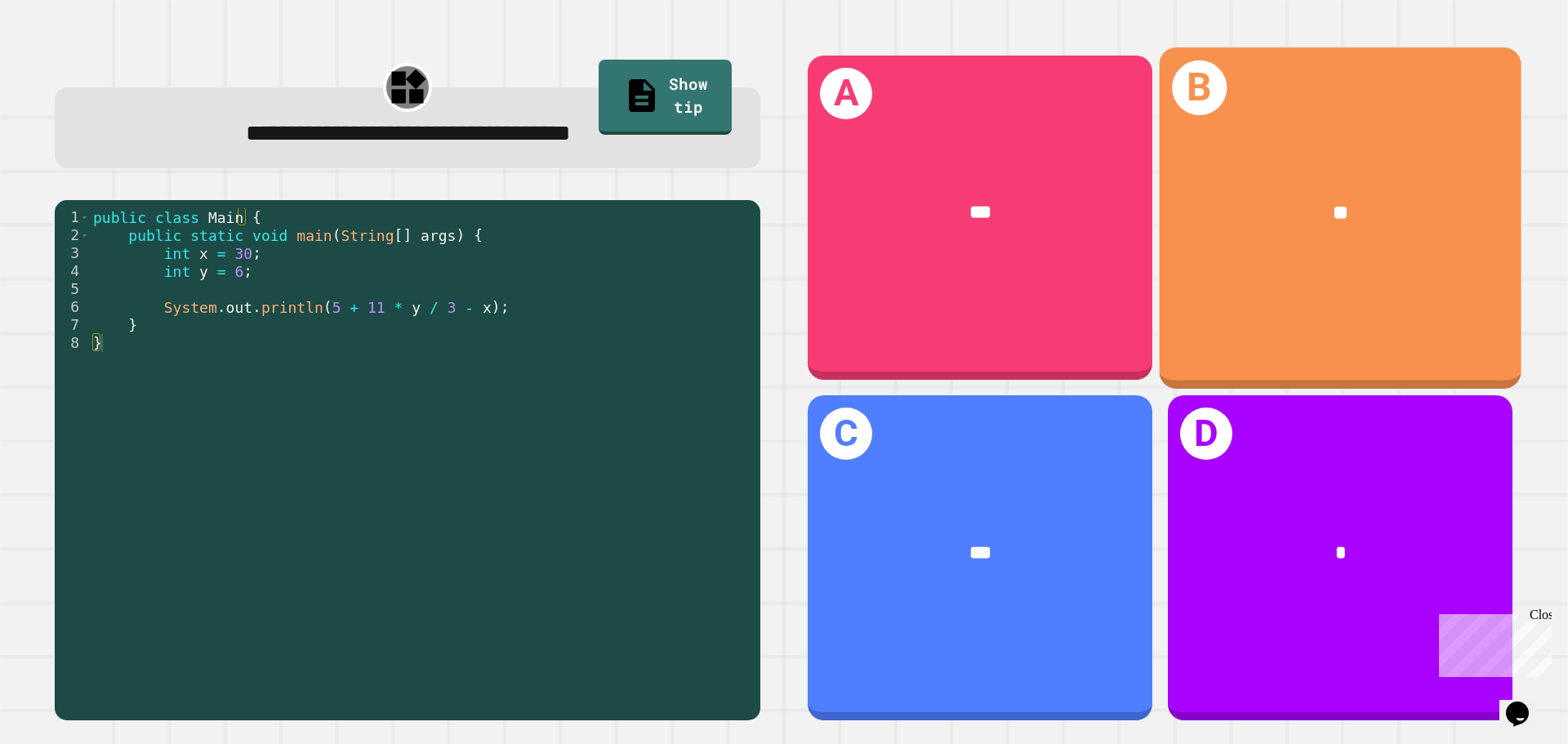
click at [1362, 265] on div "B **" at bounding box center [1340, 217] width 362 height 340
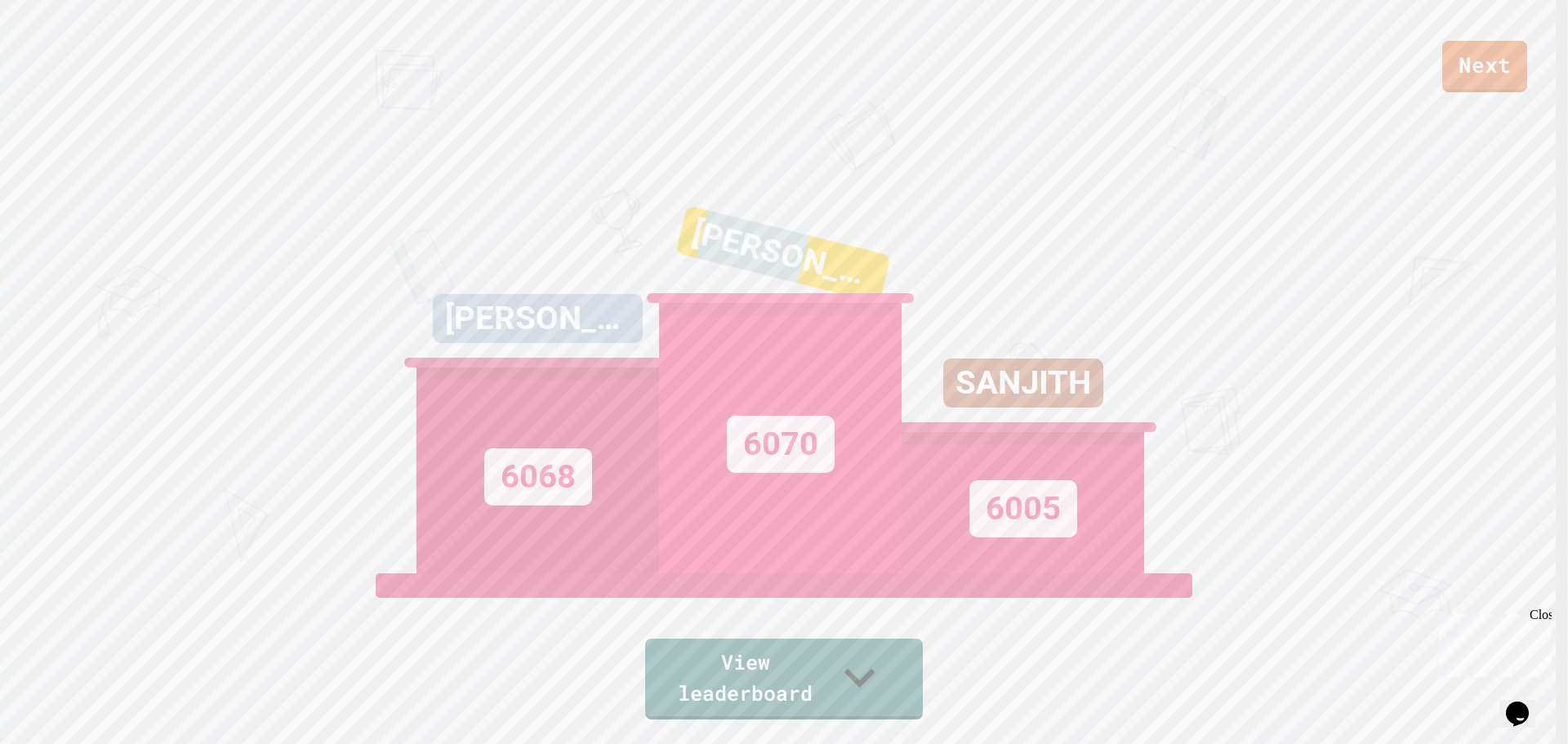
drag, startPoint x: 708, startPoint y: 281, endPoint x: 918, endPoint y: 295, distance: 210.5
click at [917, 295] on div "[PERSON_NAME] 6068 [PERSON_NAME] 6070 [PERSON_NAME] 6005" at bounding box center [784, 368] width 735 height 408
click at [811, 573] on div "[PERSON_NAME] 6068 [PERSON_NAME] 6070 [PERSON_NAME] 6005" at bounding box center [784, 368] width 735 height 408
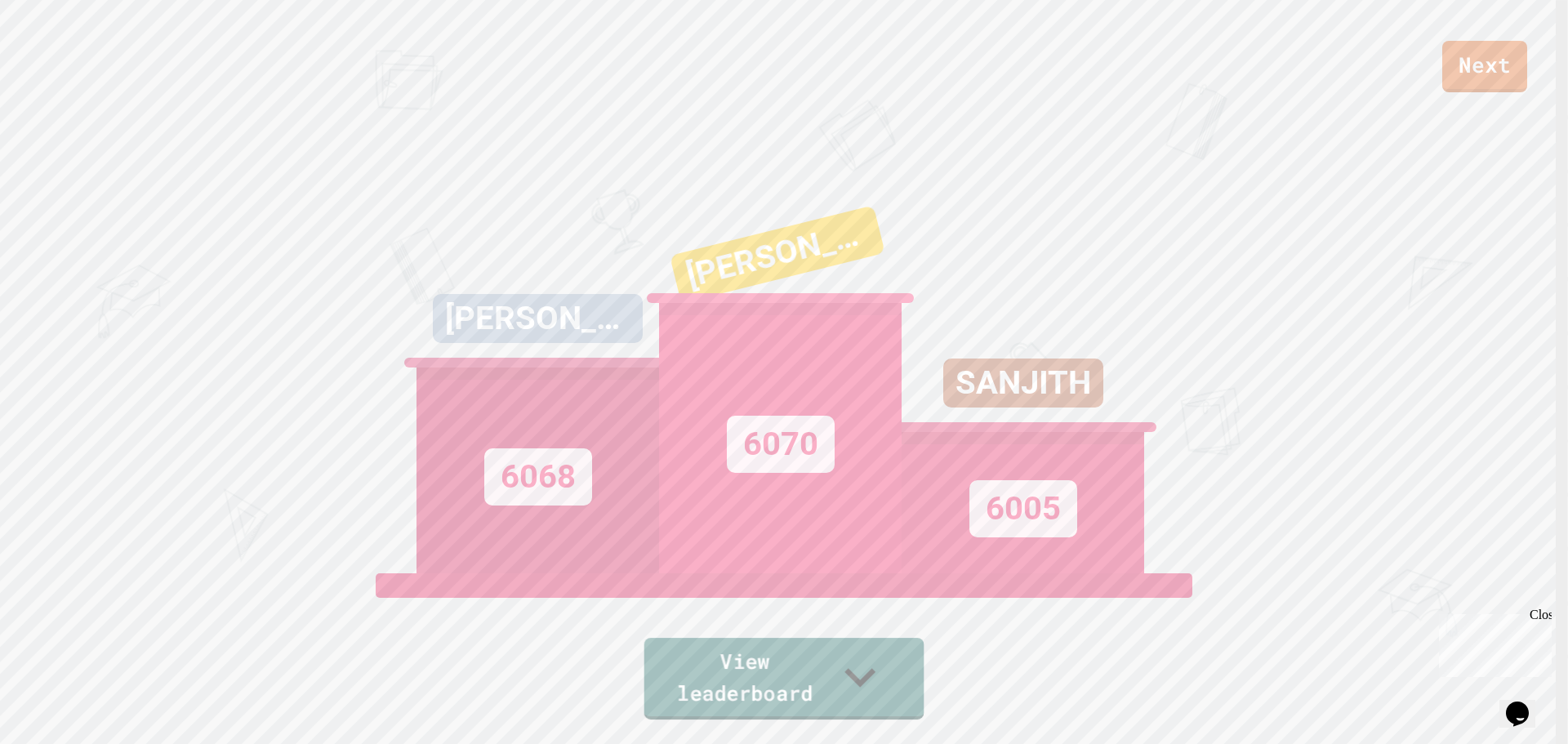
click at [825, 668] on link "View leaderboard" at bounding box center [784, 678] width 281 height 82
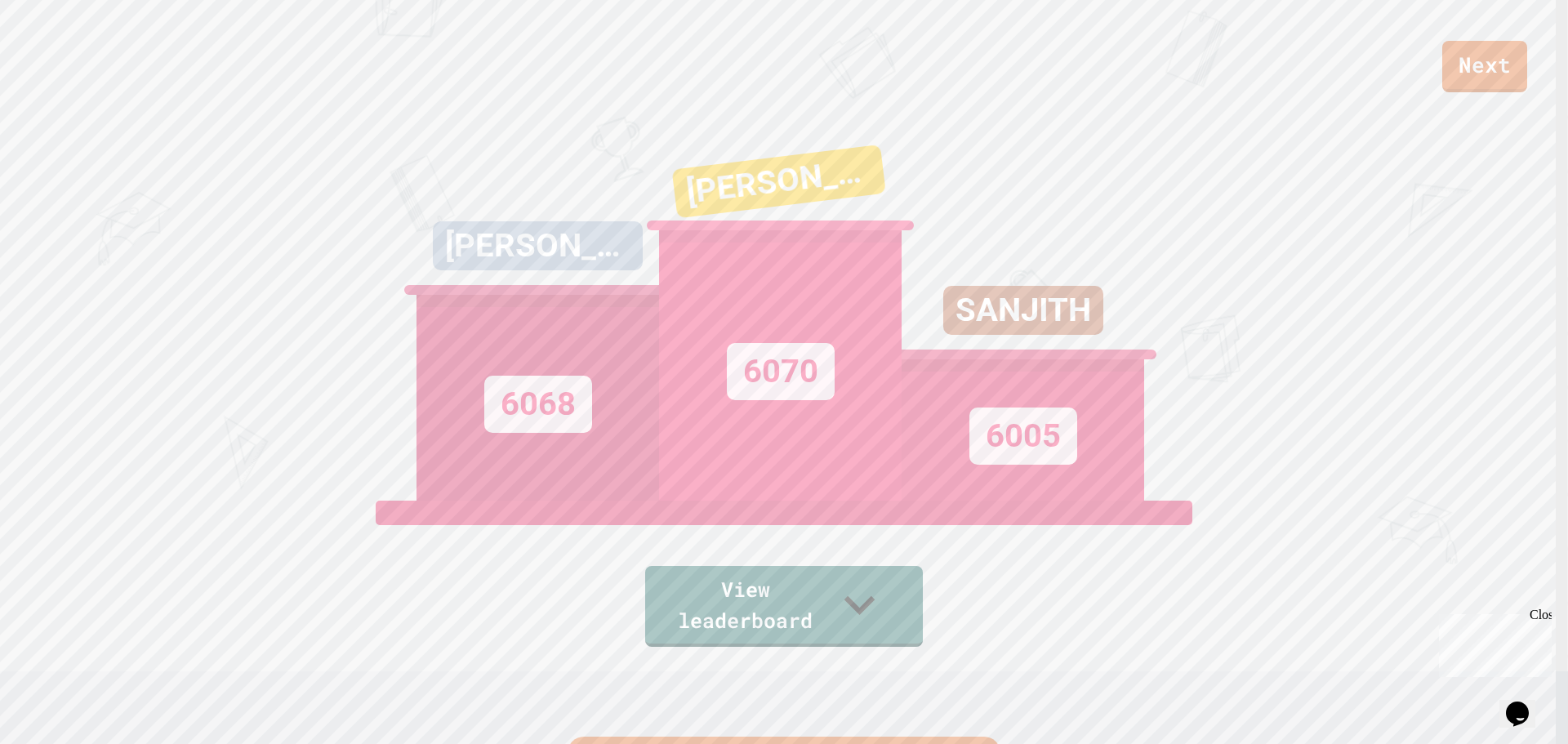
scroll to position [0, 0]
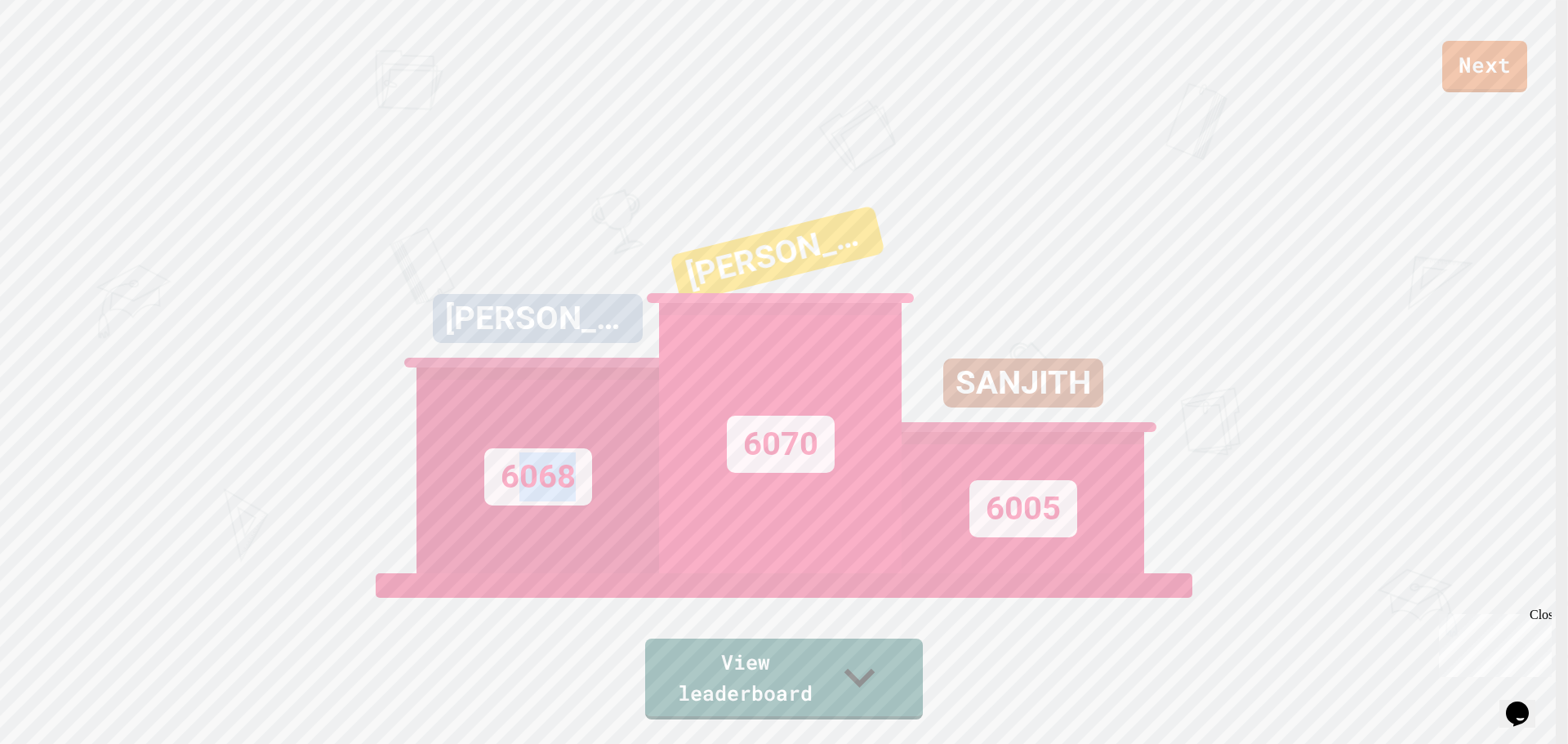
drag, startPoint x: 527, startPoint y: 493, endPoint x: 651, endPoint y: 496, distance: 124.0
click at [645, 496] on div "6068" at bounding box center [538, 470] width 242 height 205
click at [587, 464] on div "6068" at bounding box center [538, 470] width 242 height 205
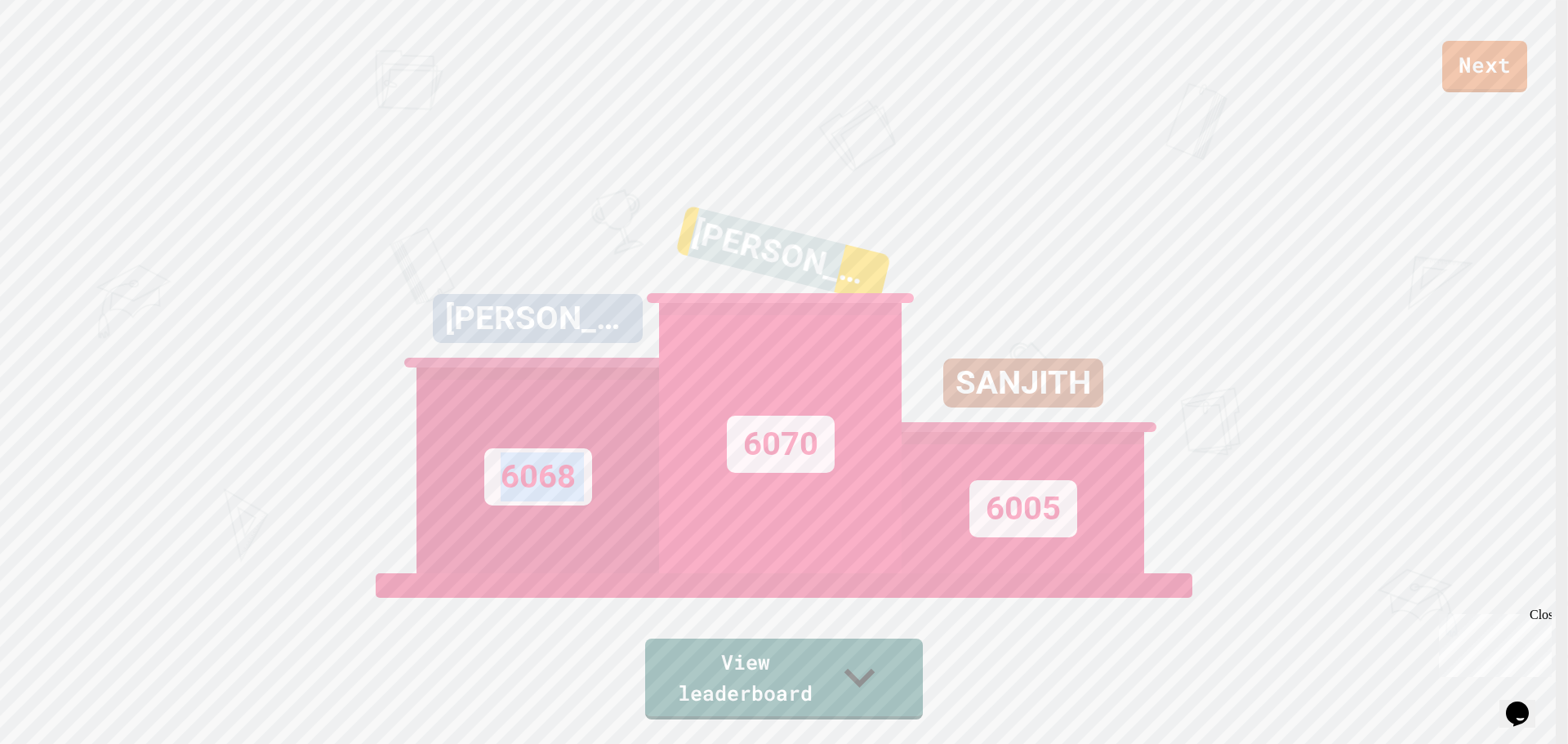
drag, startPoint x: 486, startPoint y: 512, endPoint x: 804, endPoint y: 500, distance: 318.2
click at [766, 502] on div "[PERSON_NAME] 6068 [PERSON_NAME] 6070 [PERSON_NAME] 6005" at bounding box center [784, 368] width 735 height 408
click at [576, 460] on div "6068" at bounding box center [538, 470] width 242 height 205
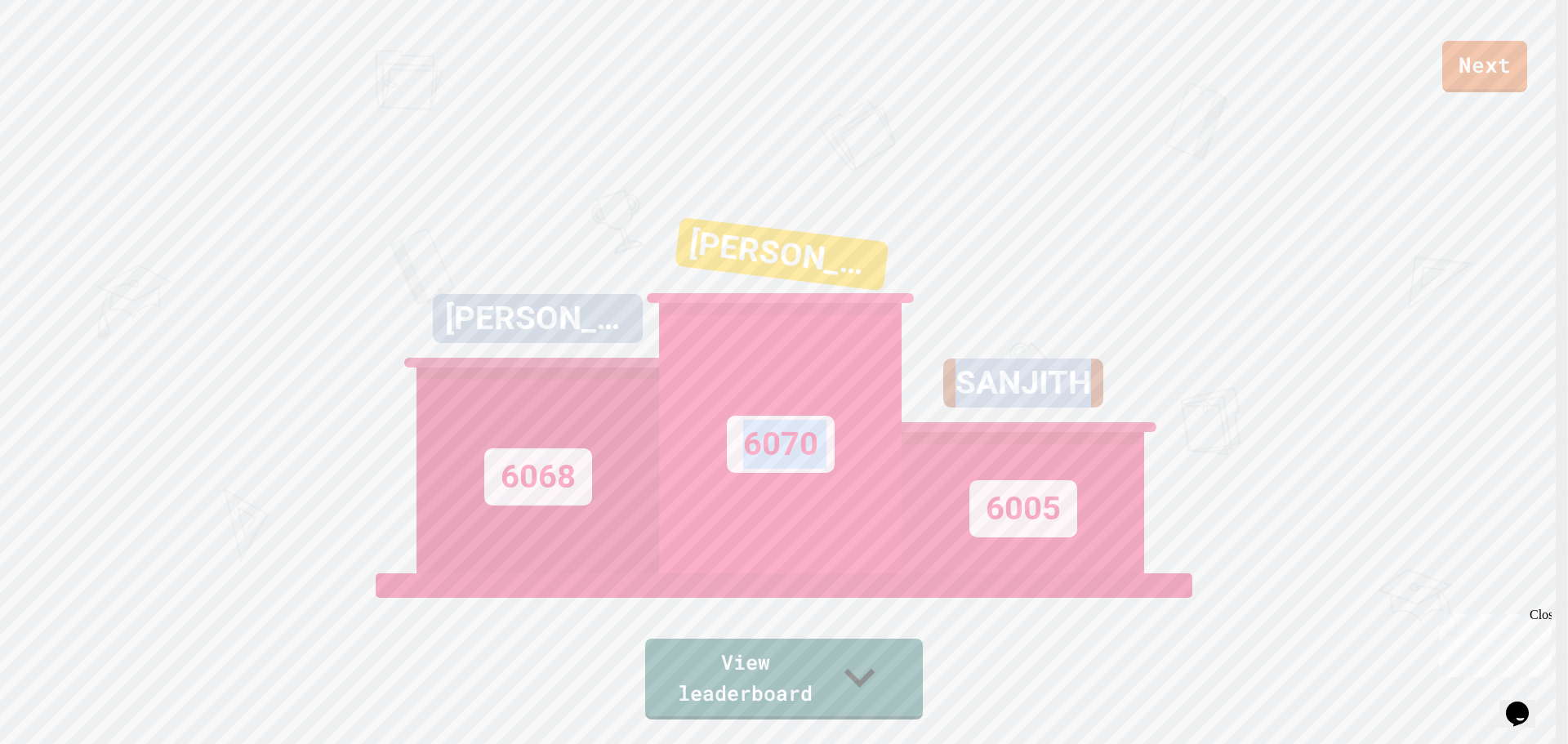
drag, startPoint x: 732, startPoint y: 466, endPoint x: 1058, endPoint y: 491, distance: 327.0
click at [998, 482] on div "[PERSON_NAME] 6068 [PERSON_NAME] 6070 [PERSON_NAME] 6005" at bounding box center [784, 368] width 735 height 408
click at [1051, 224] on div "SANJITH 6005" at bounding box center [1022, 368] width 242 height 408
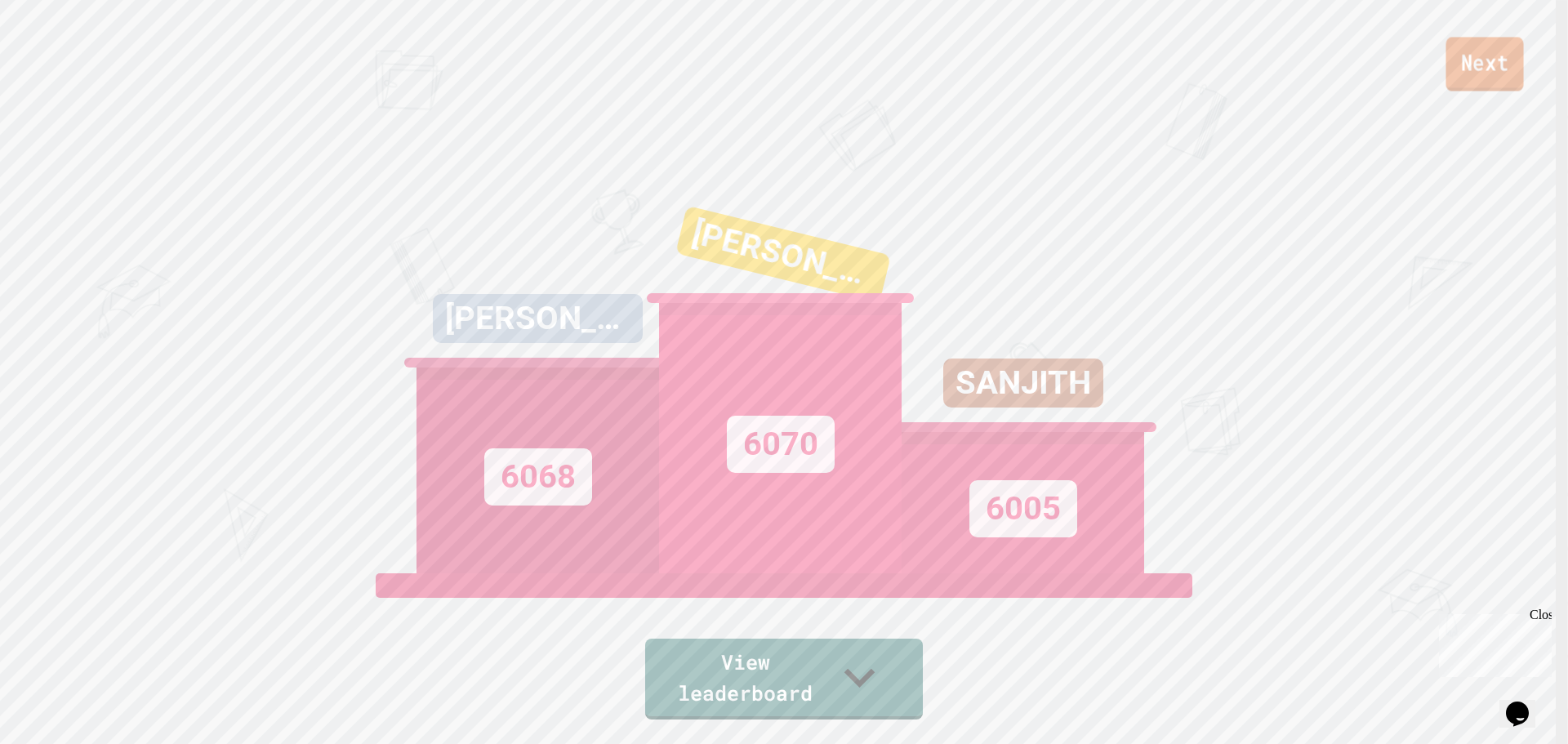
click at [1482, 62] on link "Next" at bounding box center [1484, 63] width 78 height 54
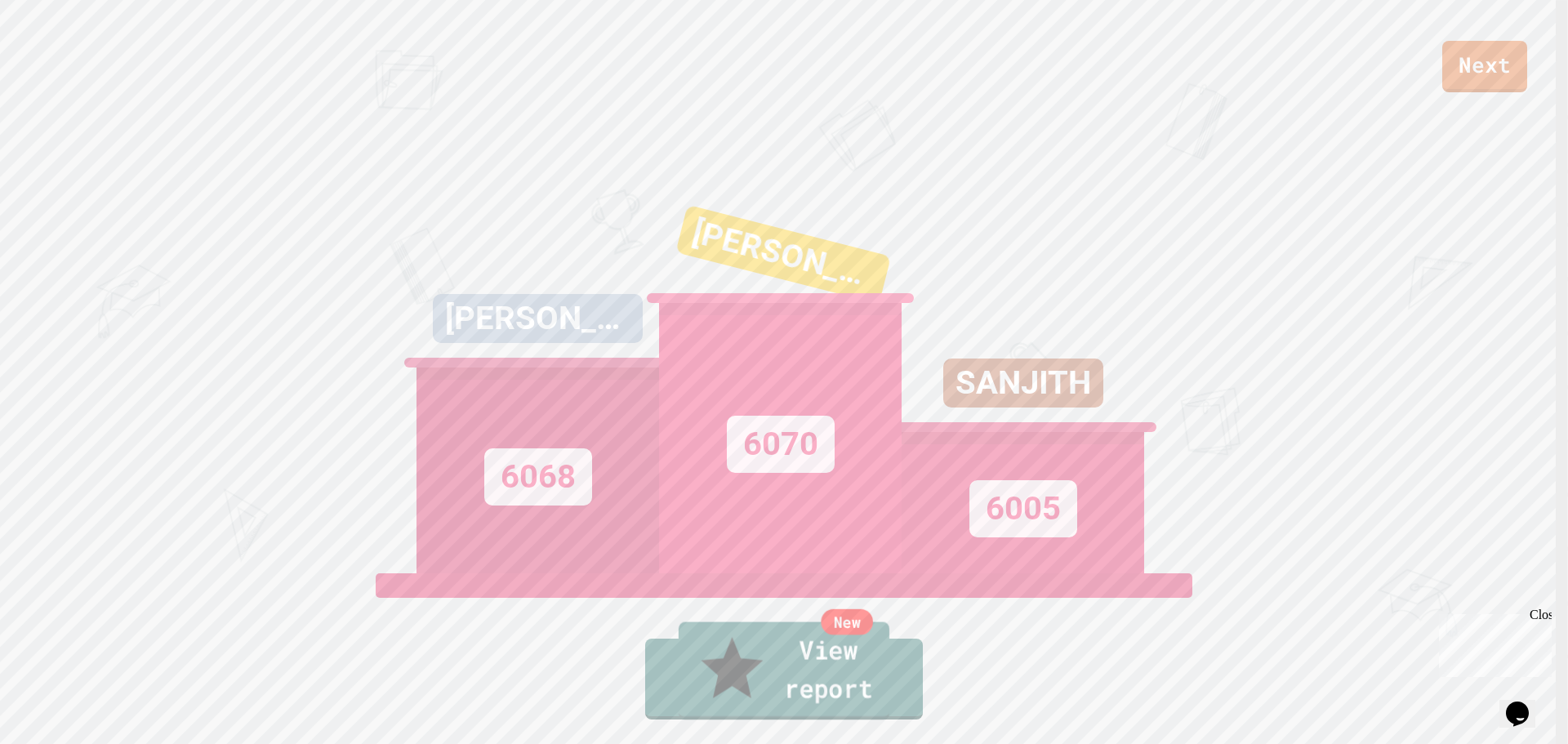
click at [832, 672] on link "New View report" at bounding box center [784, 671] width 211 height 98
drag, startPoint x: 1433, startPoint y: 55, endPoint x: 1428, endPoint y: 84, distance: 29.4
